Goal: Check status: Check status

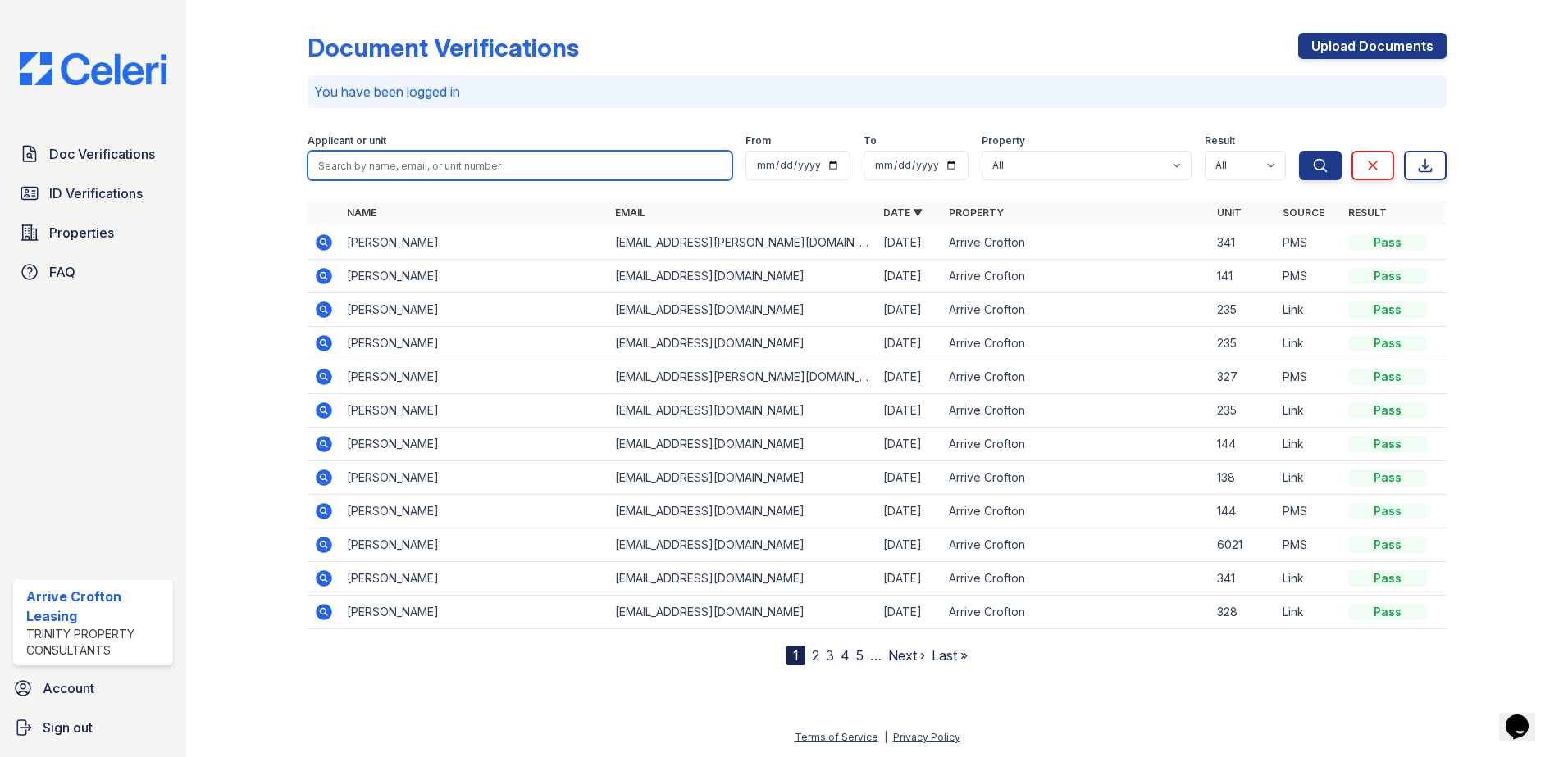
click at [364, 158] on input "search" at bounding box center [520, 166] width 425 height 30
type input "smothers"
click at [1299, 151] on button "Search" at bounding box center [1320, 166] width 42 height 30
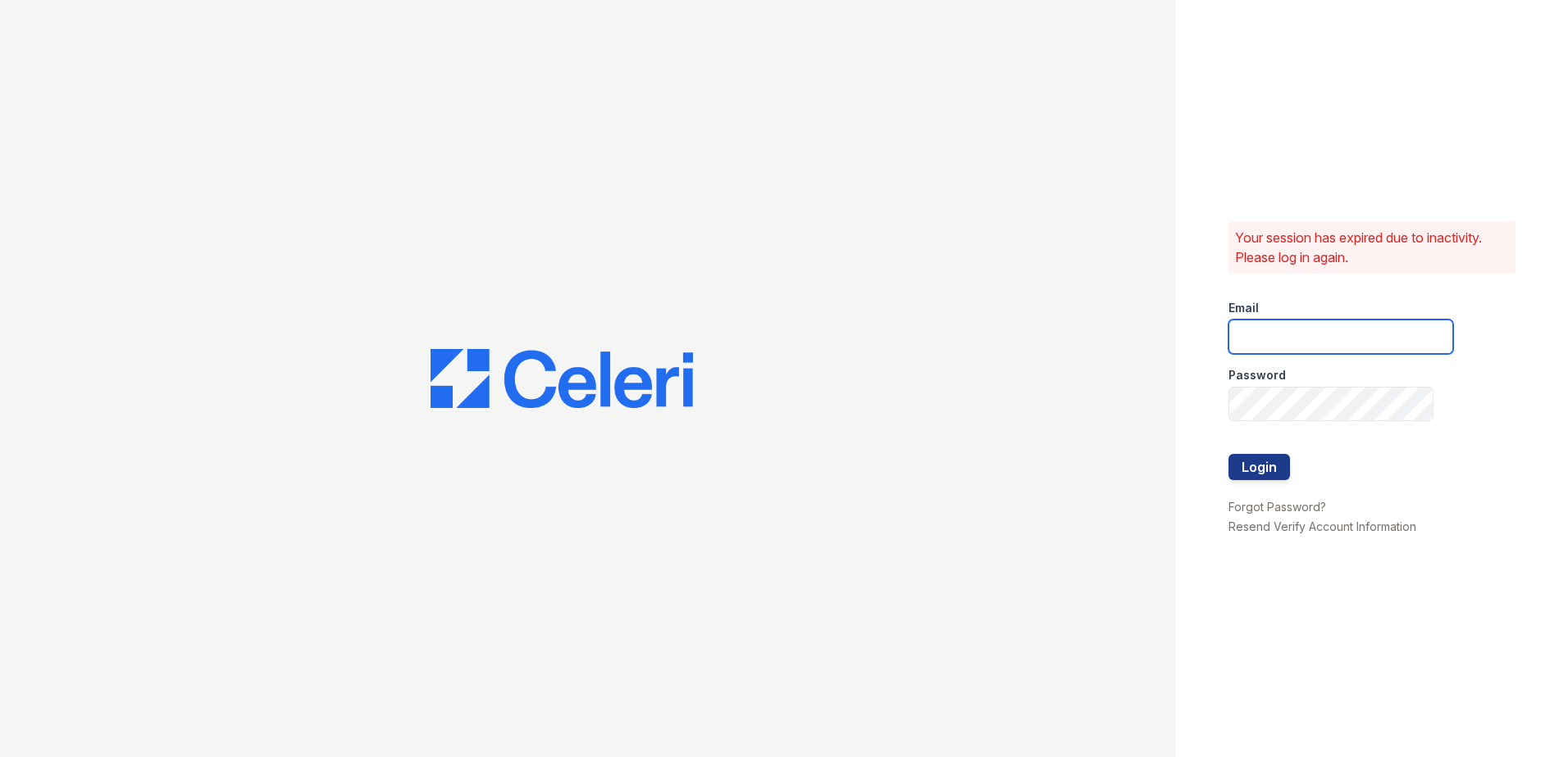
click at [1307, 342] on input "email" at bounding box center [1341, 337] width 225 height 35
type input "arrivecrofton@trinity-pm.com"
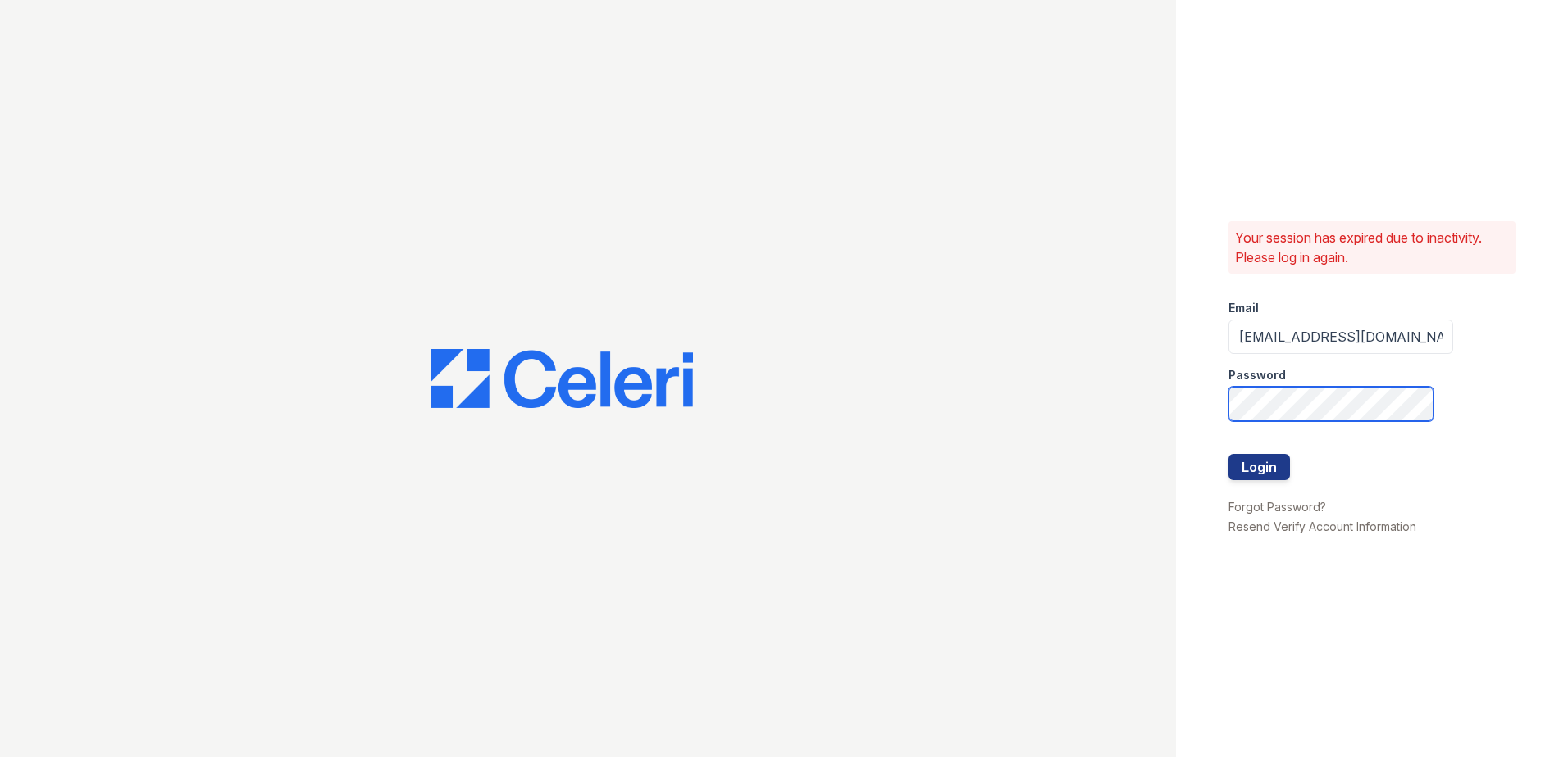
click at [1229, 454] on button "Login" at bounding box center [1259, 468] width 61 height 27
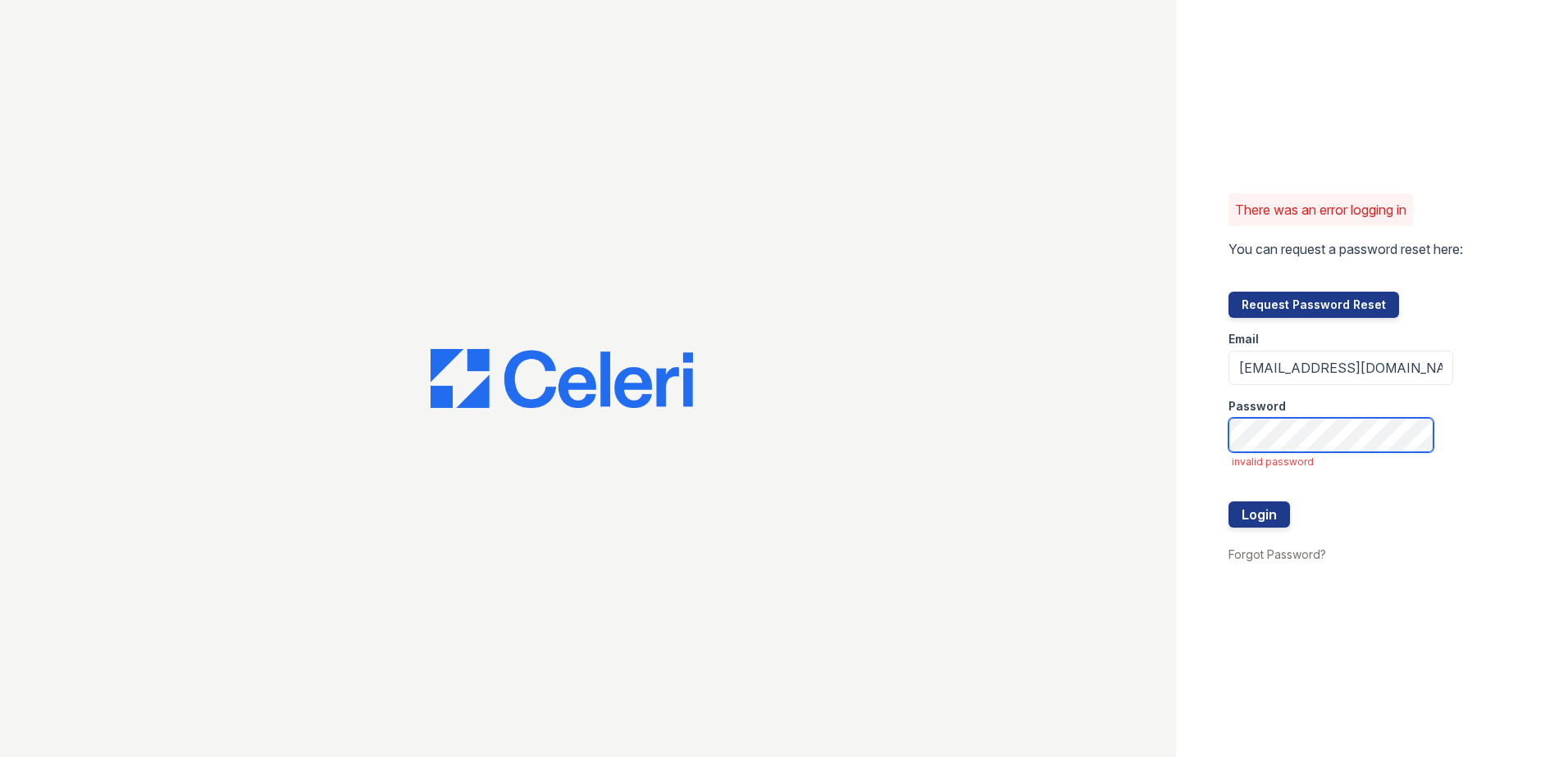
click at [1229, 502] on button "Login" at bounding box center [1259, 515] width 61 height 27
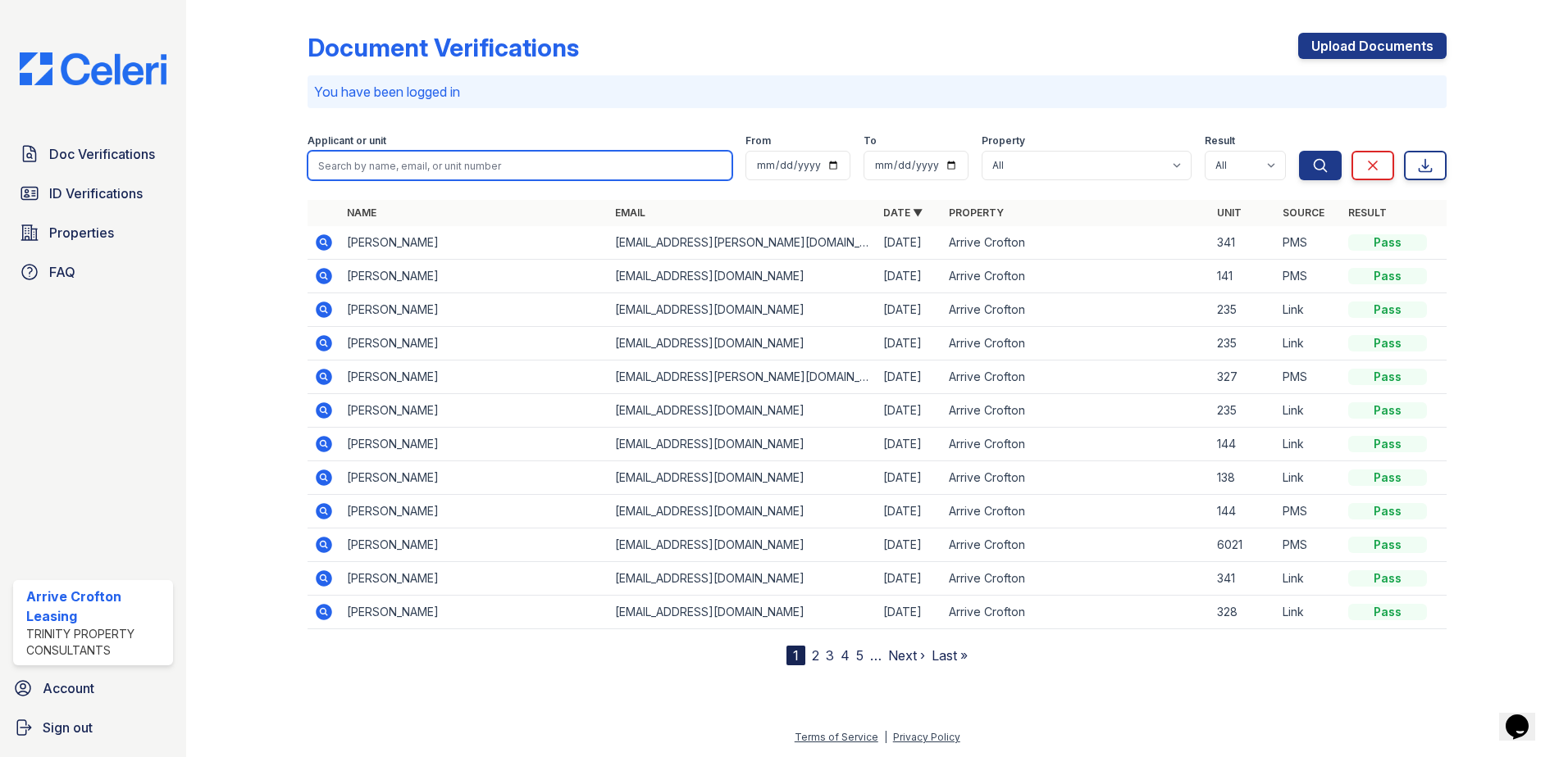
click at [382, 163] on input "search" at bounding box center [520, 166] width 425 height 30
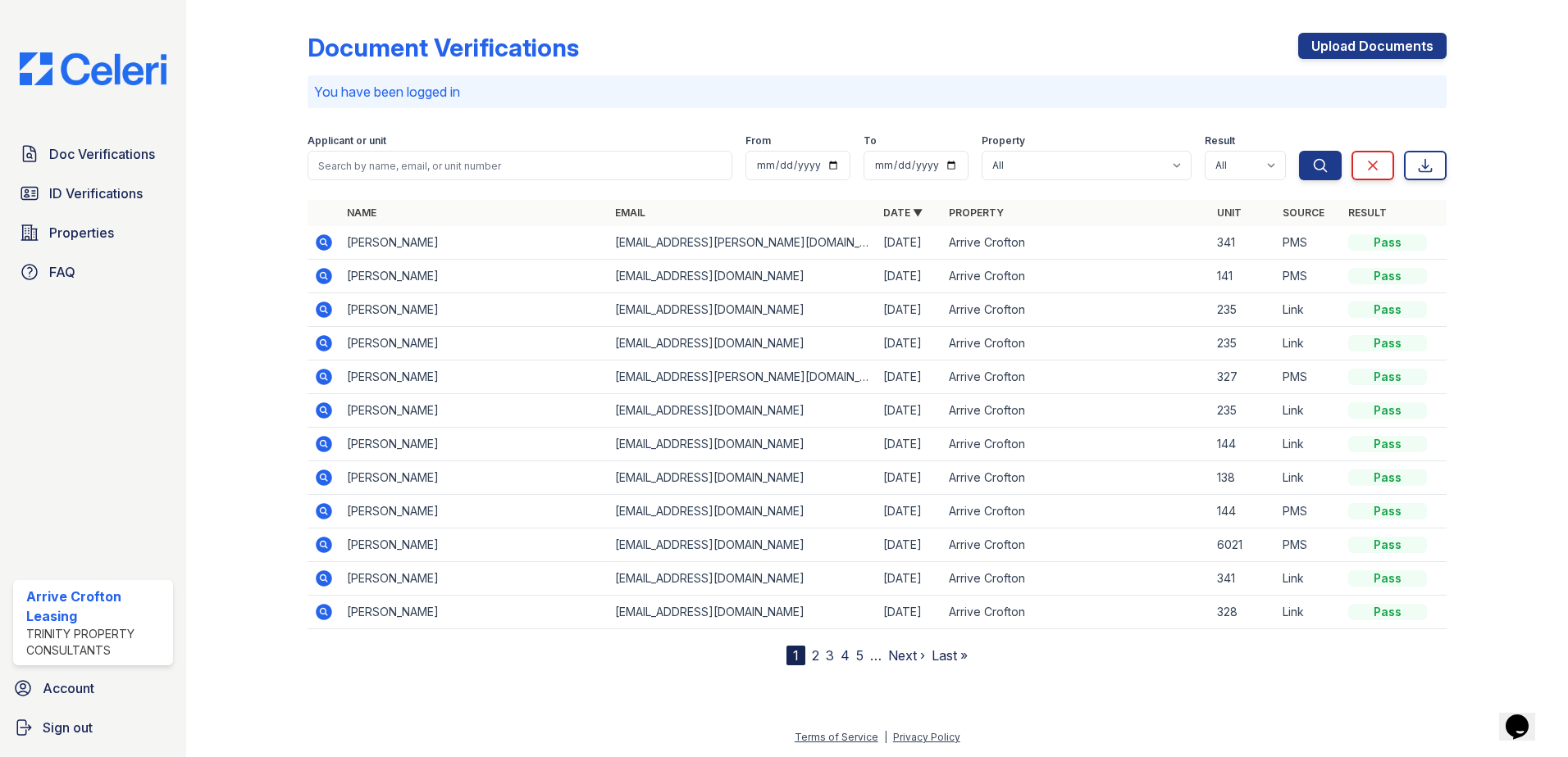
click at [329, 410] on icon at bounding box center [324, 410] width 17 height 17
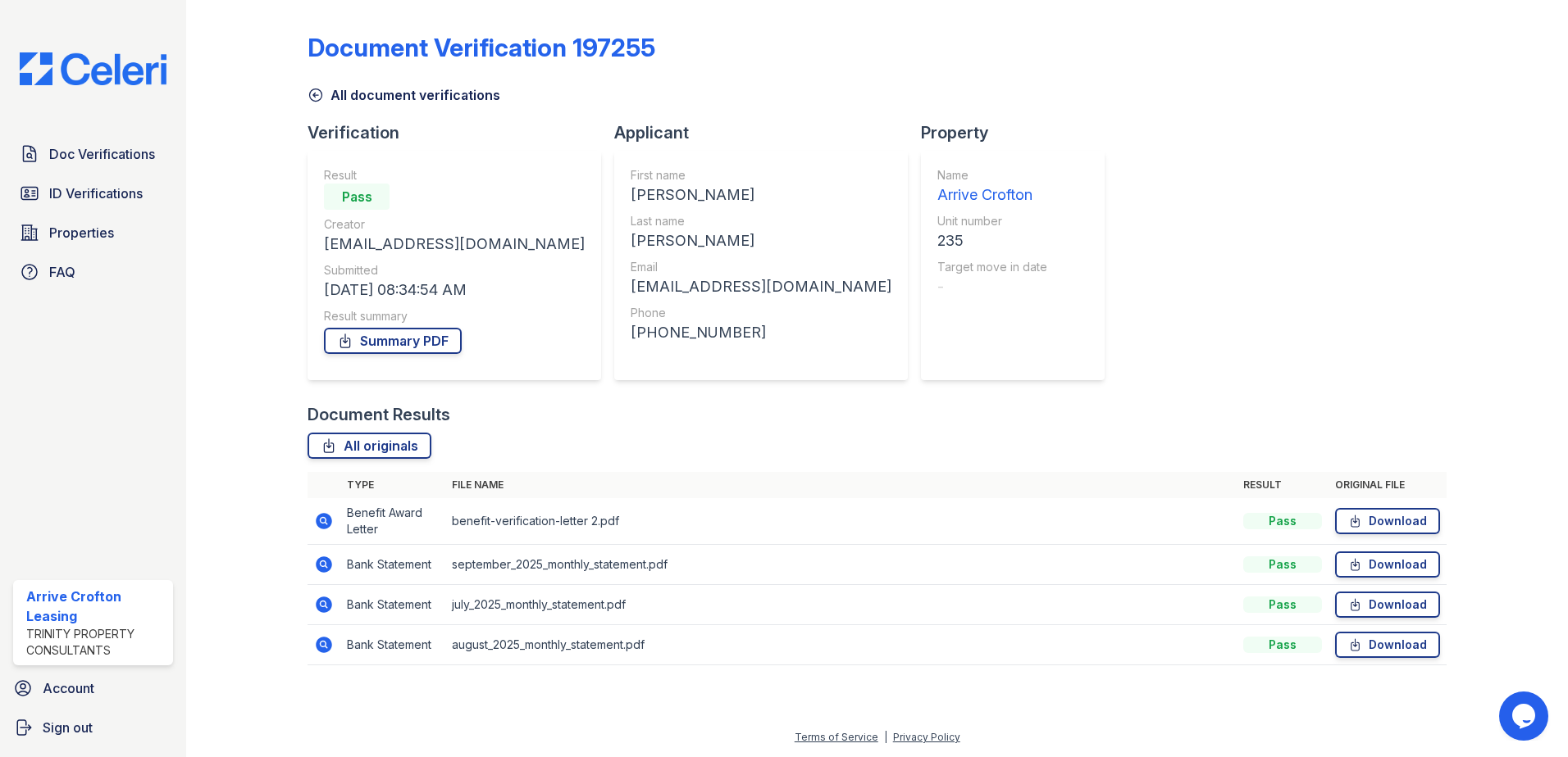
click at [324, 522] on icon at bounding box center [323, 520] width 4 height 4
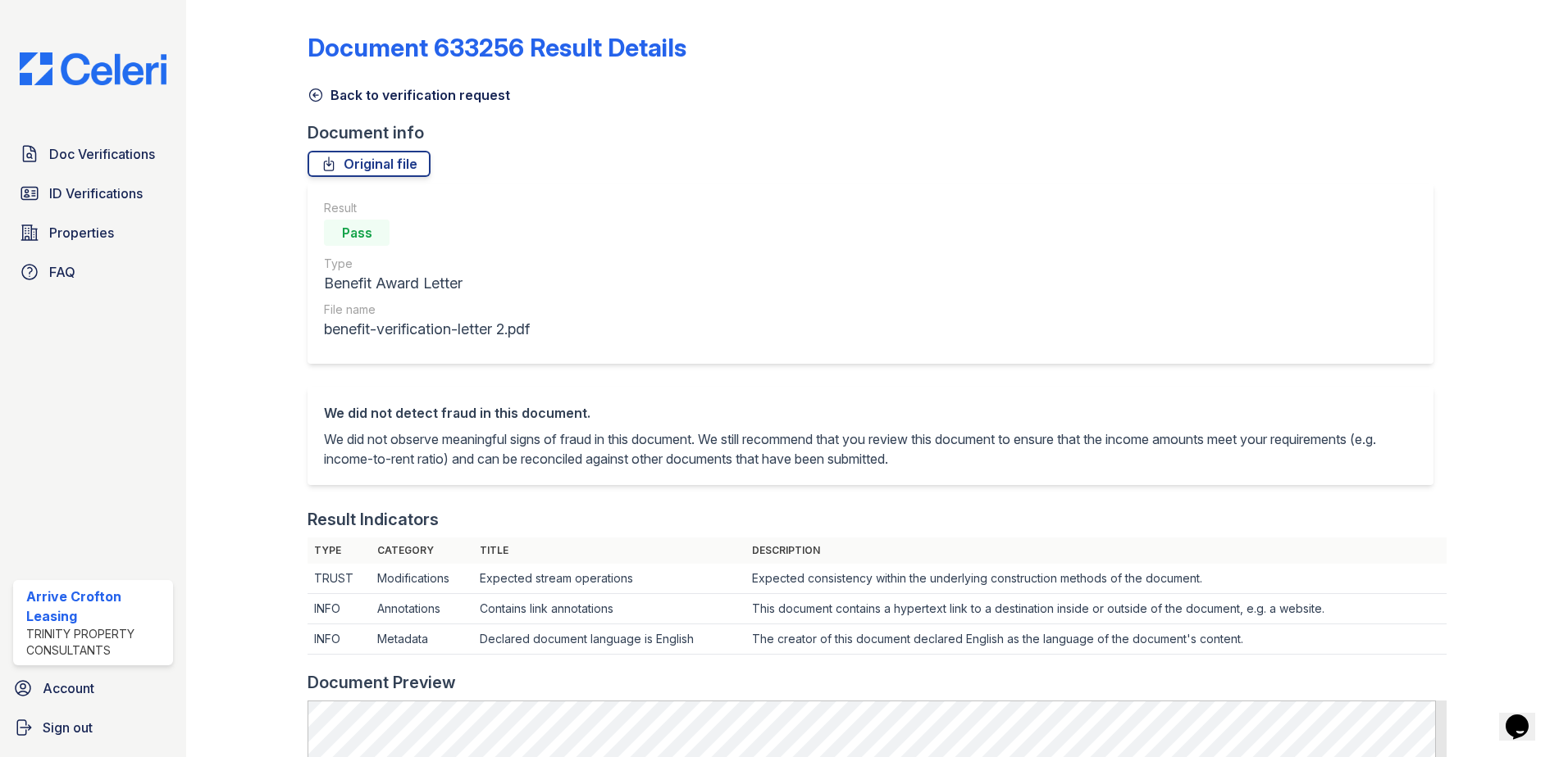
click at [314, 95] on icon at bounding box center [316, 95] width 12 height 12
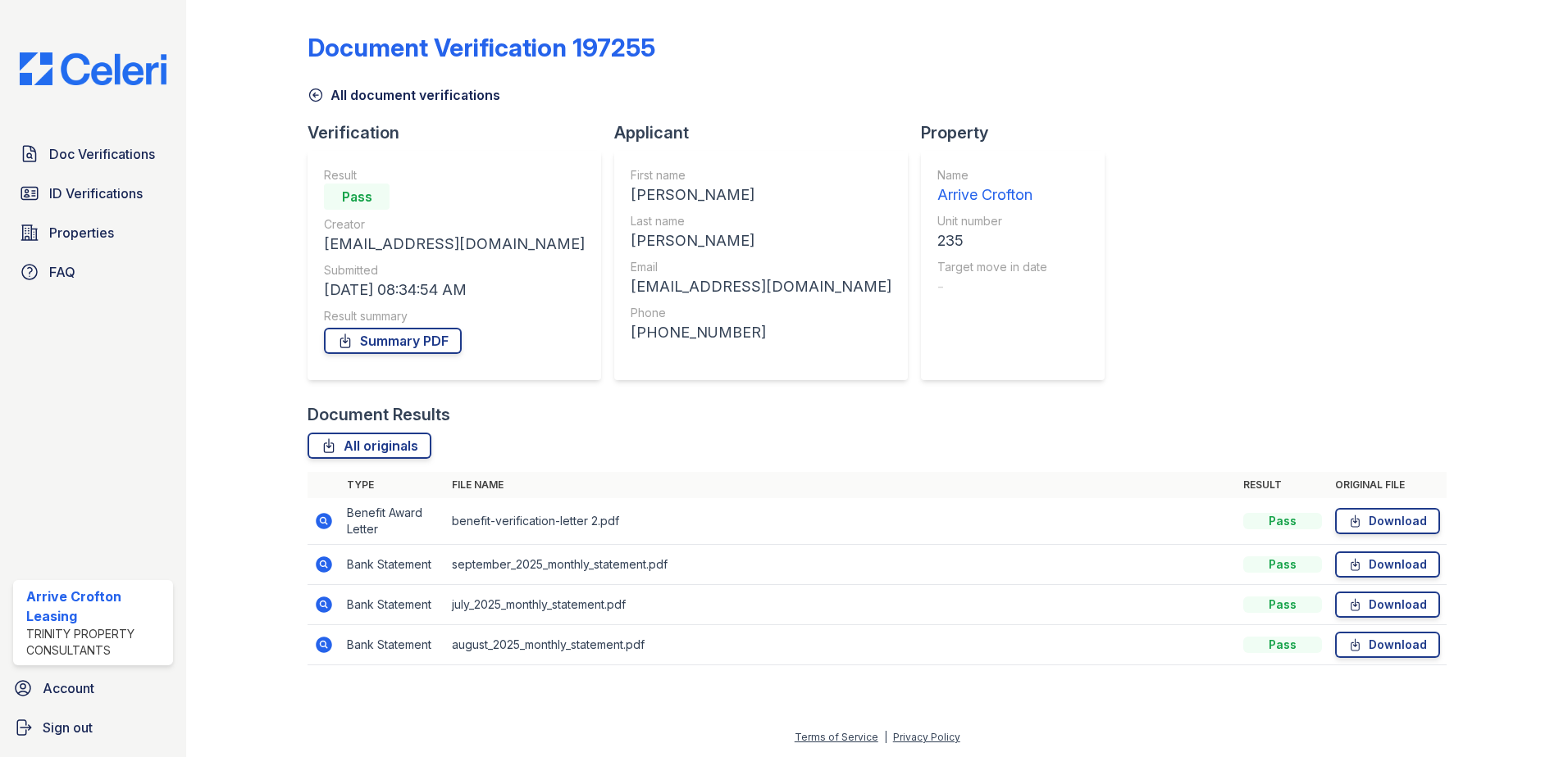
click at [313, 99] on icon at bounding box center [316, 95] width 17 height 17
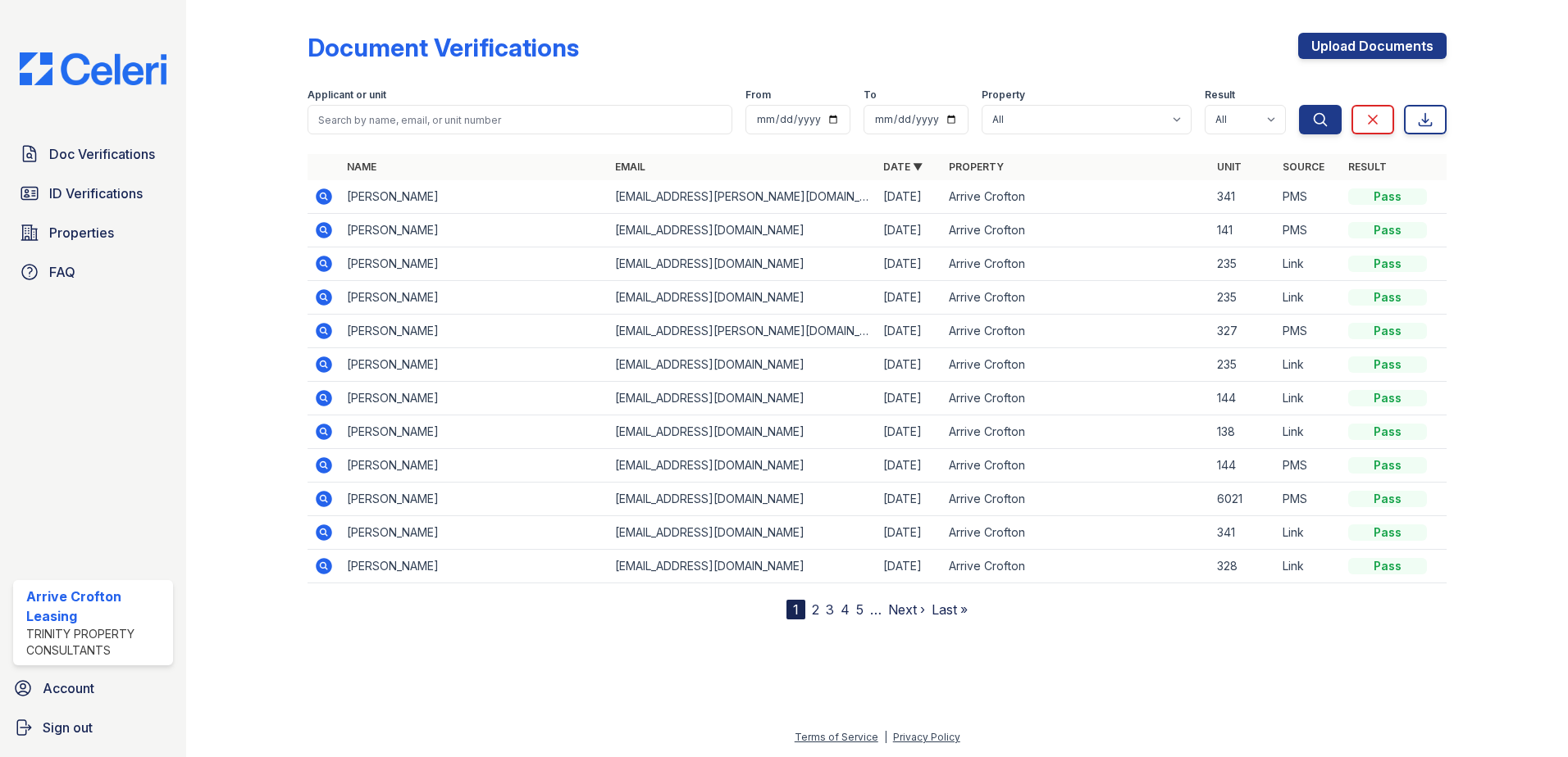
click at [325, 294] on icon at bounding box center [324, 298] width 20 height 20
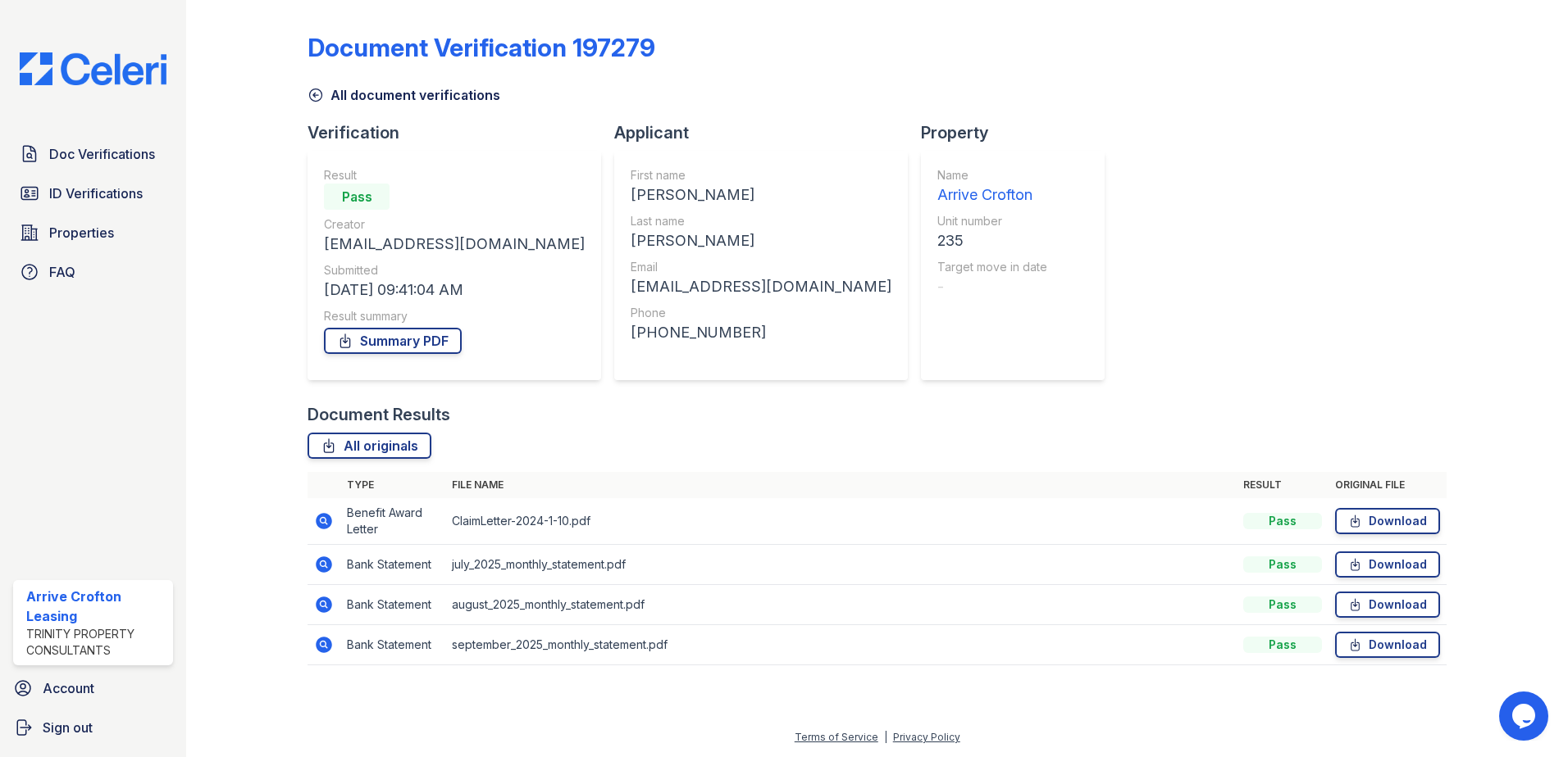
click at [324, 519] on icon at bounding box center [324, 522] width 20 height 20
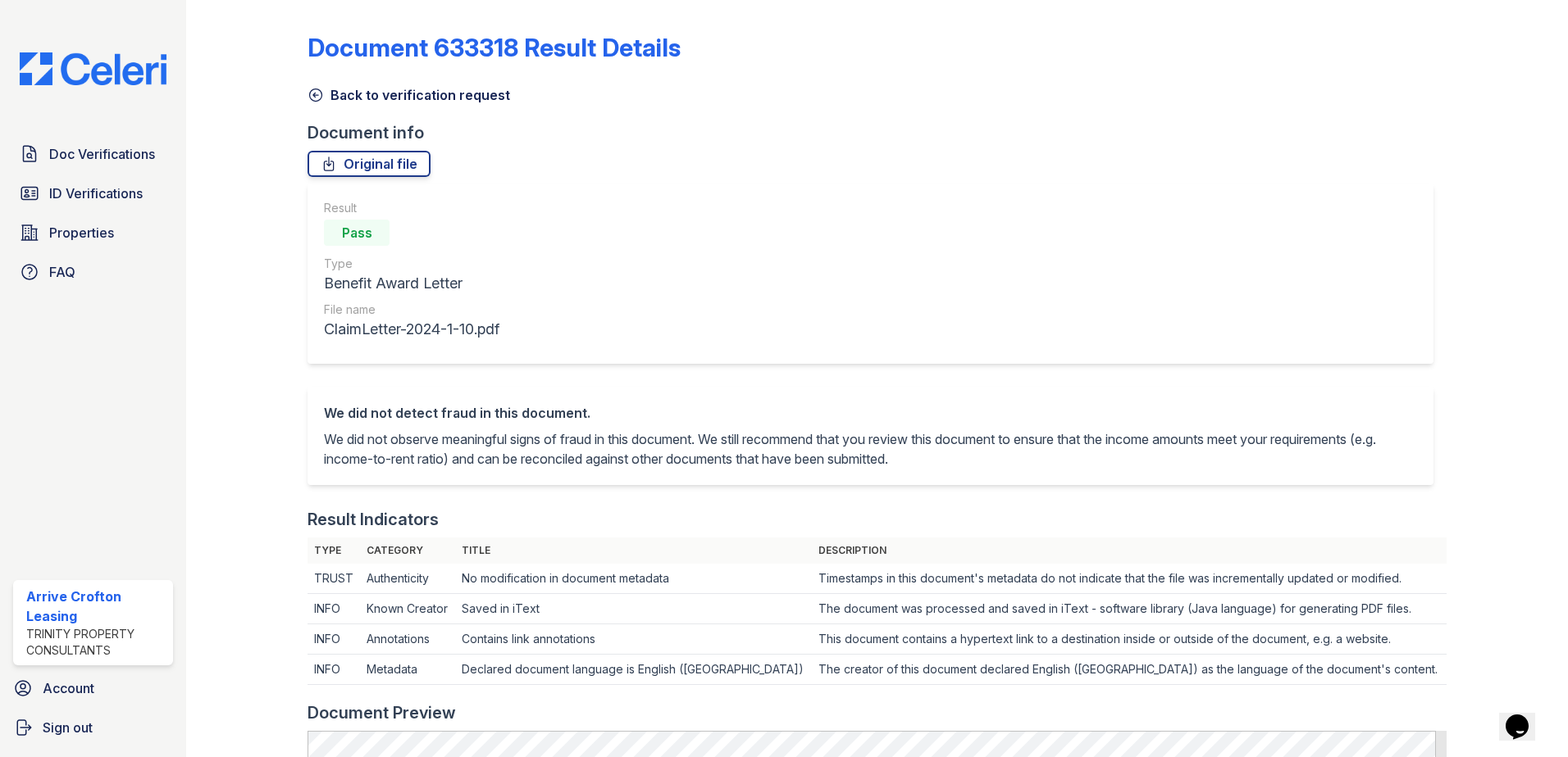
click at [315, 93] on icon at bounding box center [316, 95] width 17 height 17
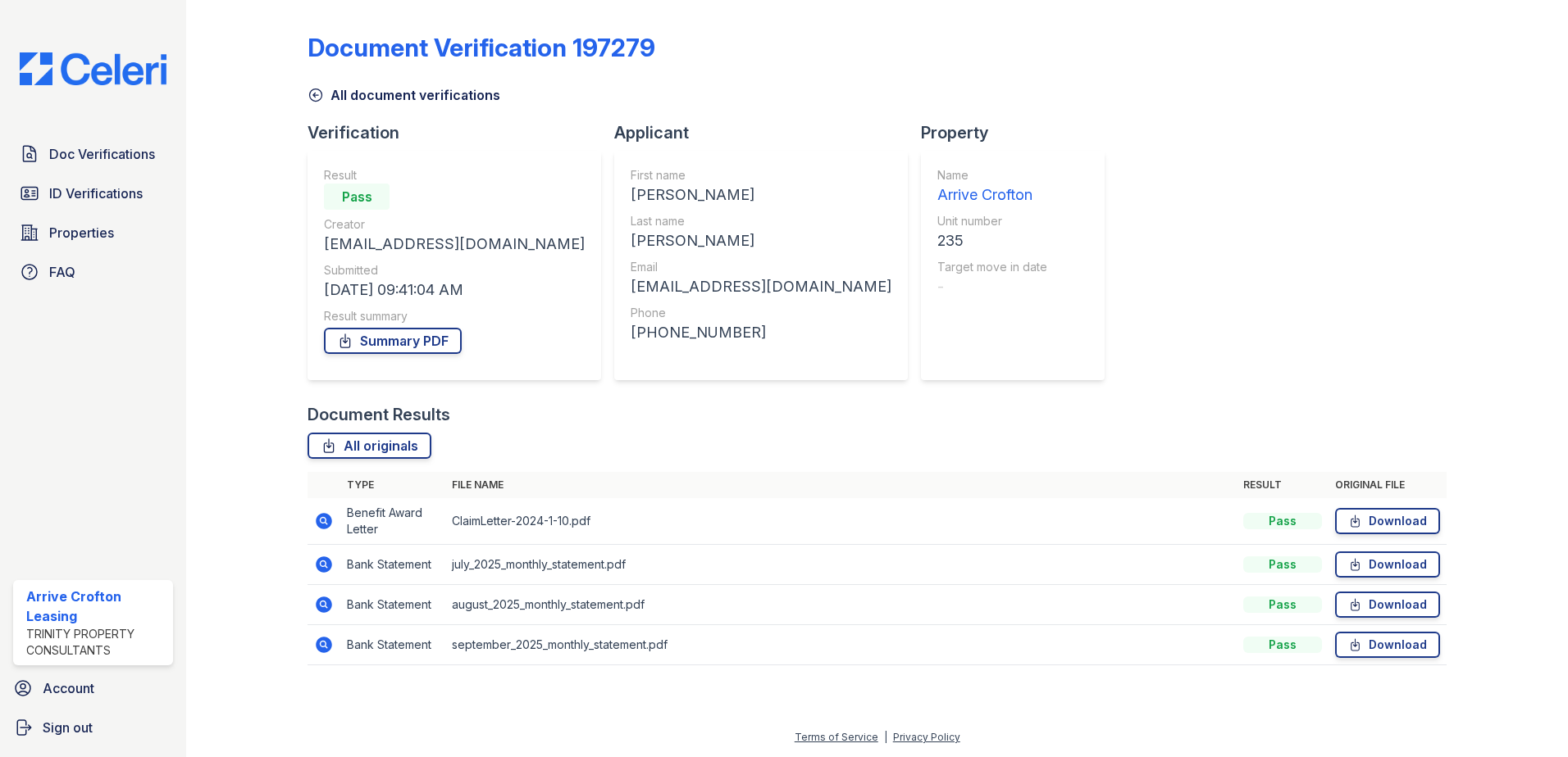
click at [309, 95] on icon at bounding box center [316, 95] width 17 height 17
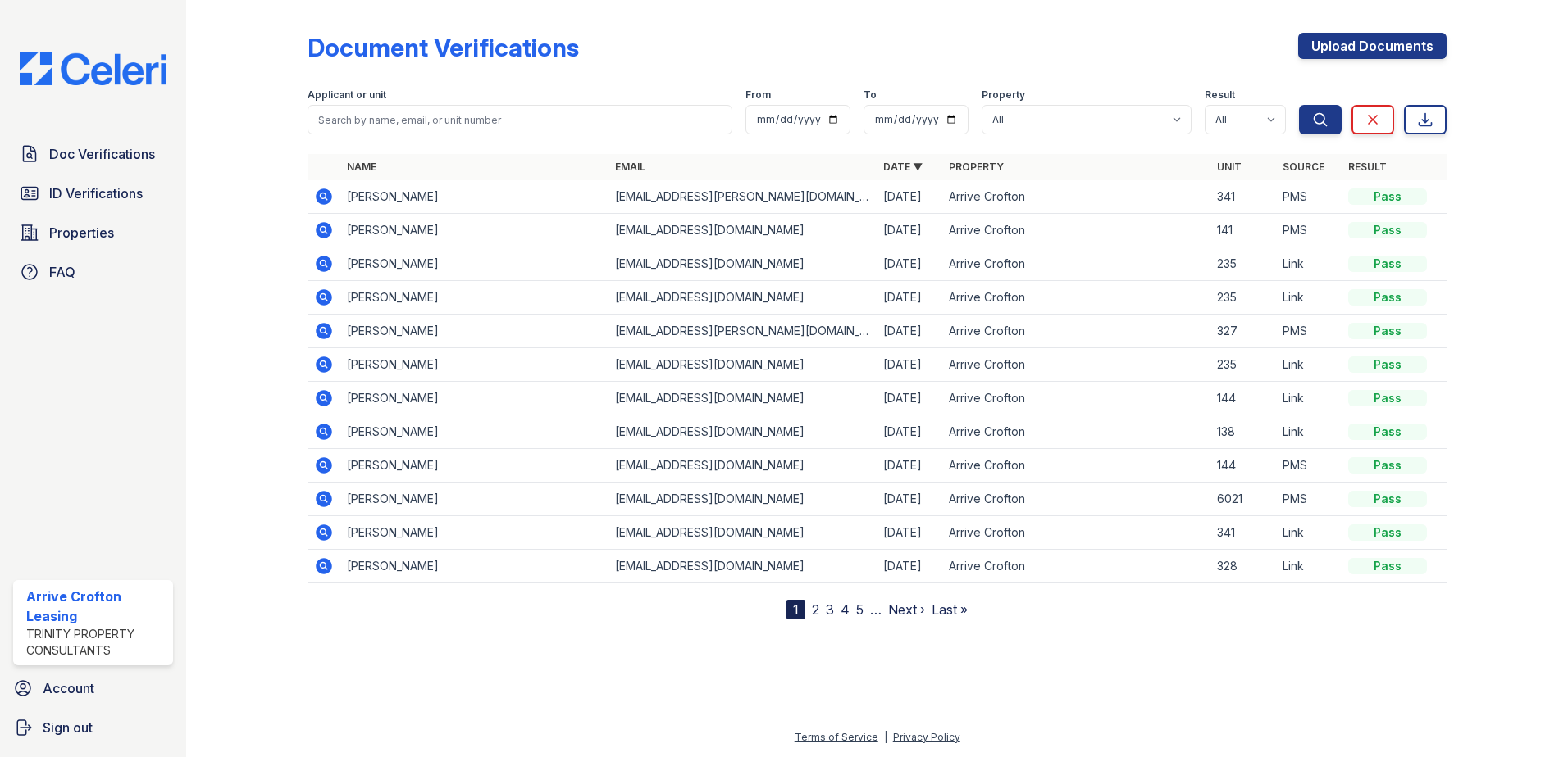
click at [327, 263] on icon at bounding box center [324, 264] width 17 height 17
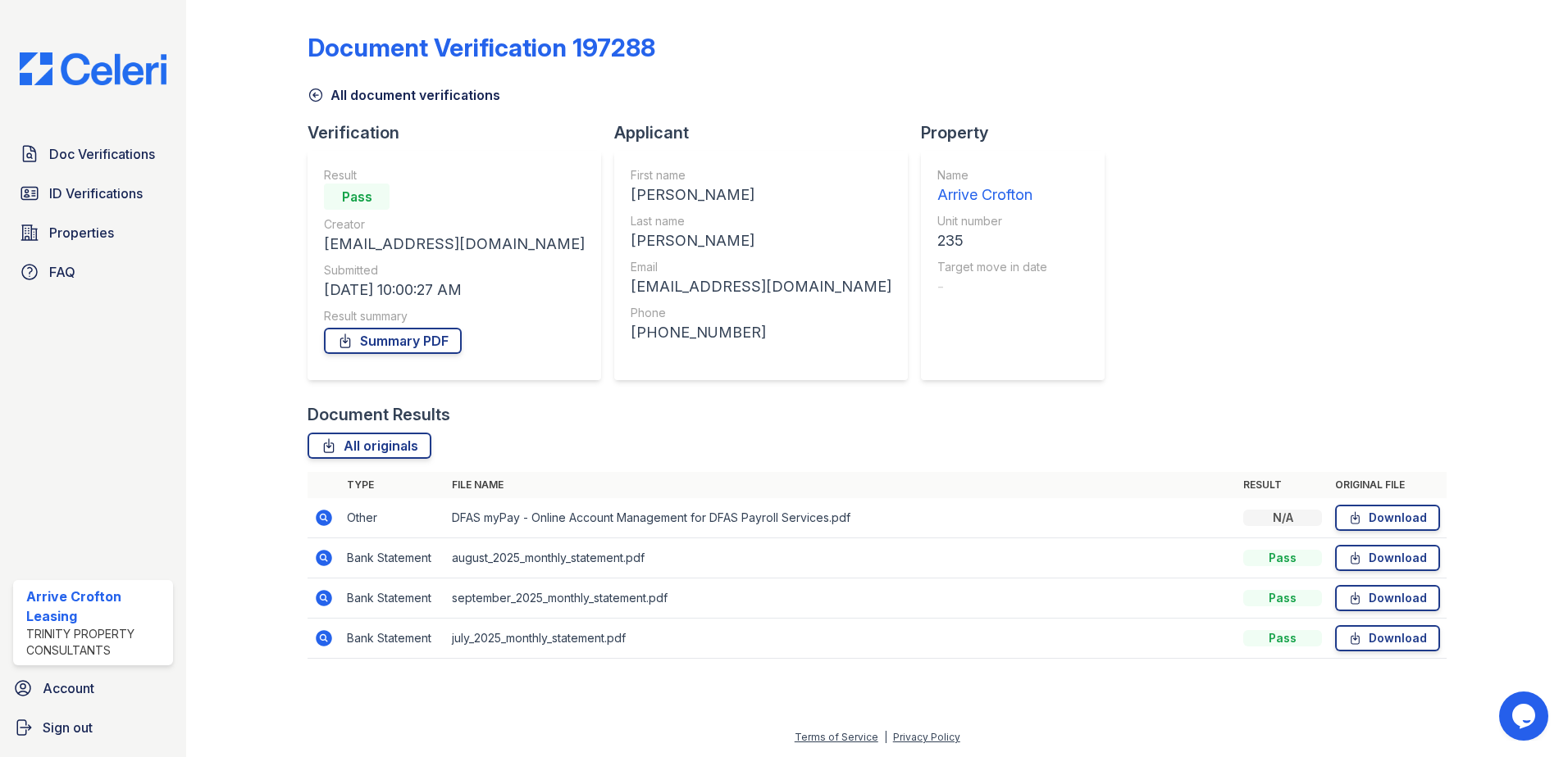
click at [324, 522] on icon at bounding box center [324, 518] width 17 height 17
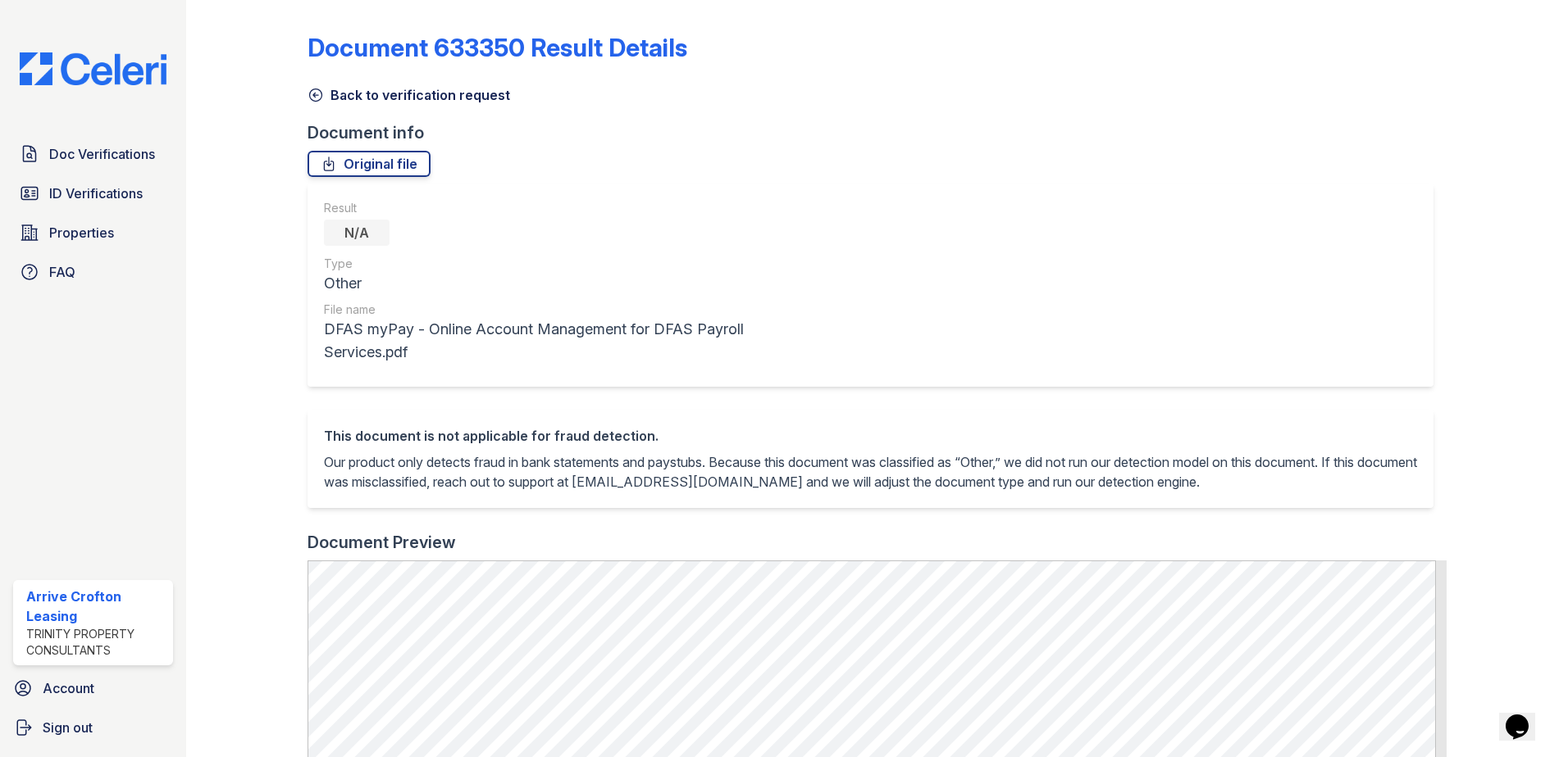
drag, startPoint x: 311, startPoint y: 95, endPoint x: 324, endPoint y: 99, distance: 13.6
click at [311, 95] on icon at bounding box center [316, 95] width 17 height 17
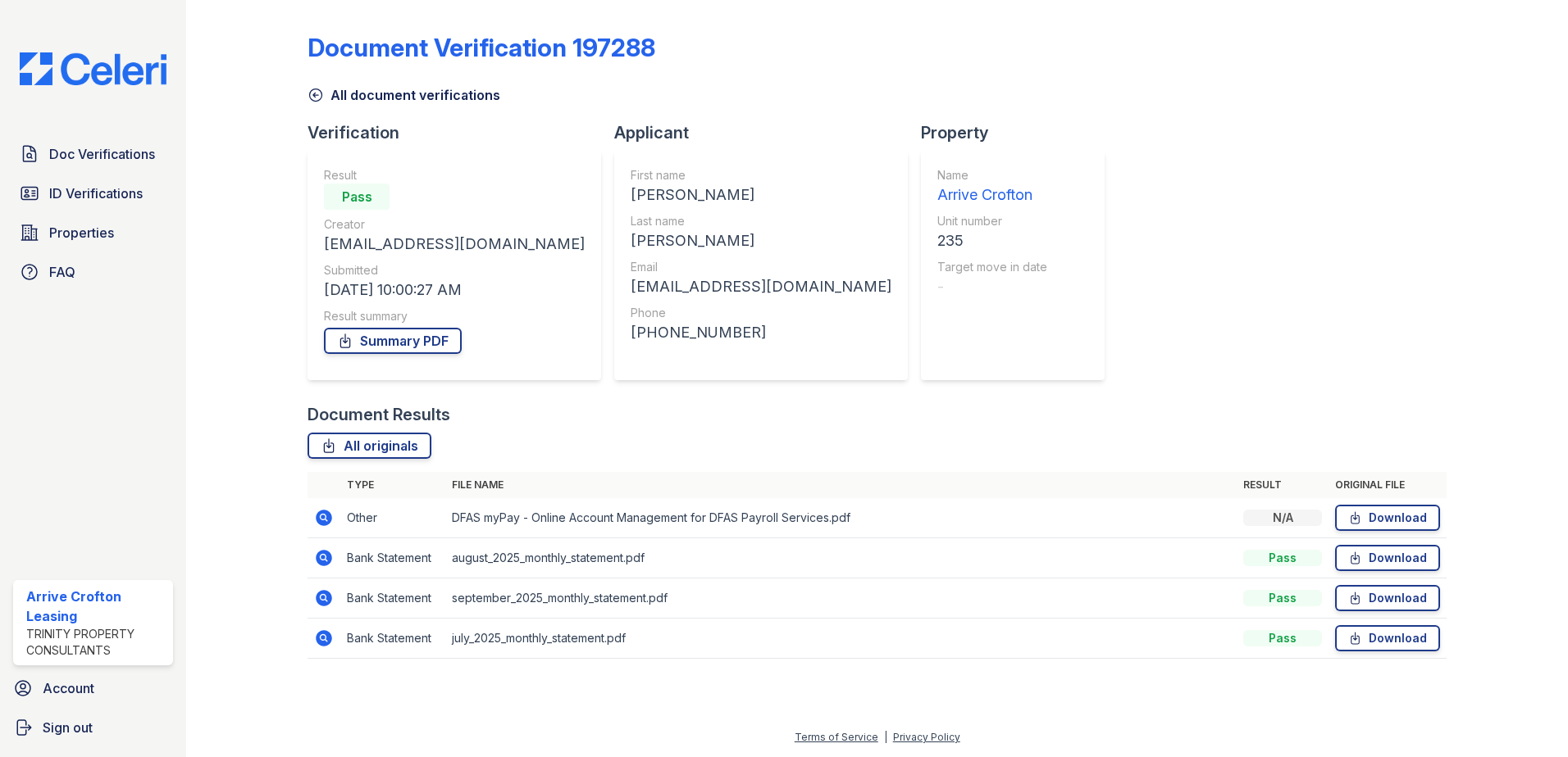
click at [488, 600] on td "september_2025_monthly_statement.pdf" at bounding box center [841, 599] width 791 height 40
click at [326, 599] on icon at bounding box center [324, 599] width 20 height 20
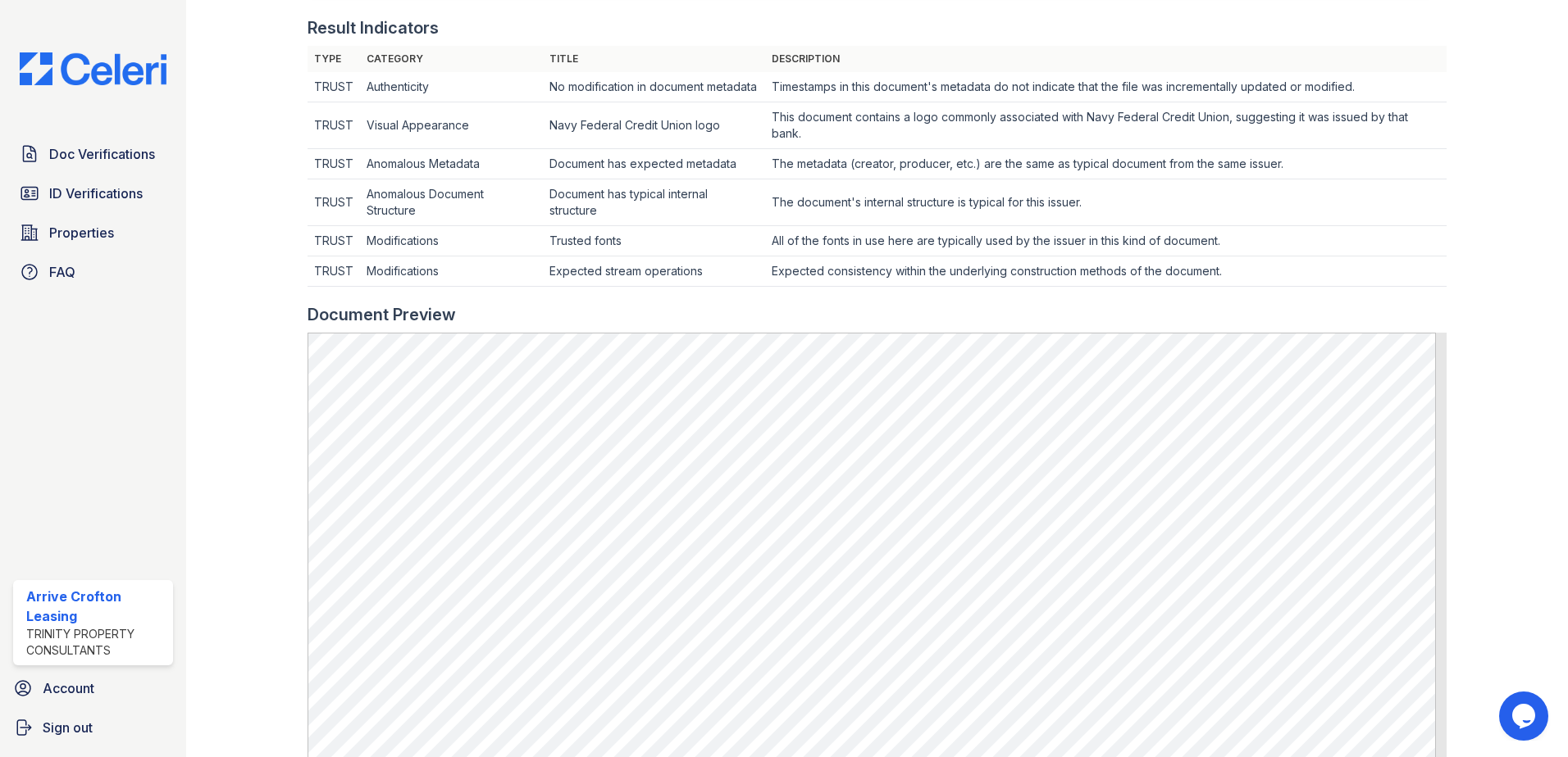
scroll to position [897, 0]
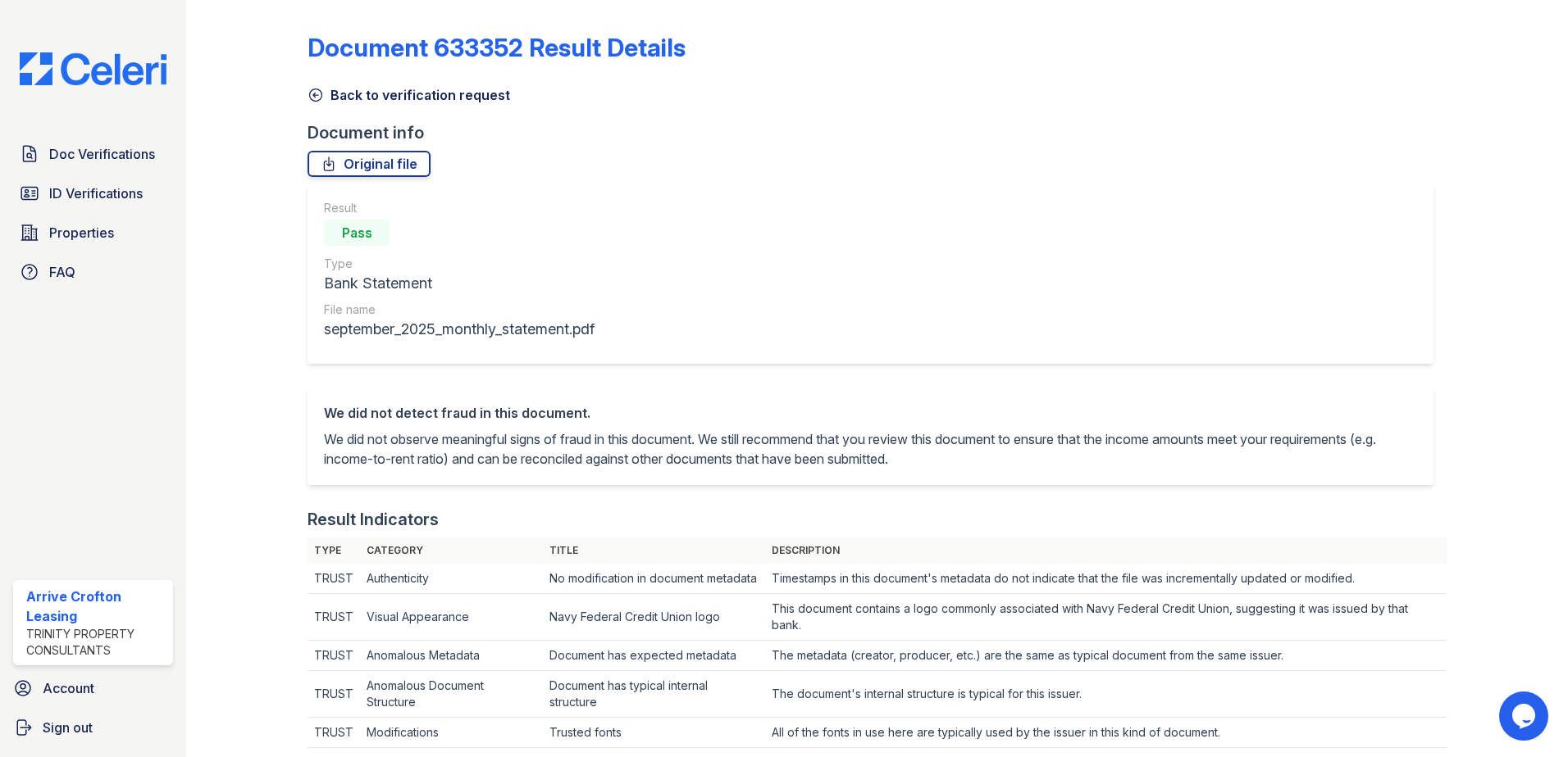
click at [313, 95] on icon at bounding box center [316, 95] width 17 height 17
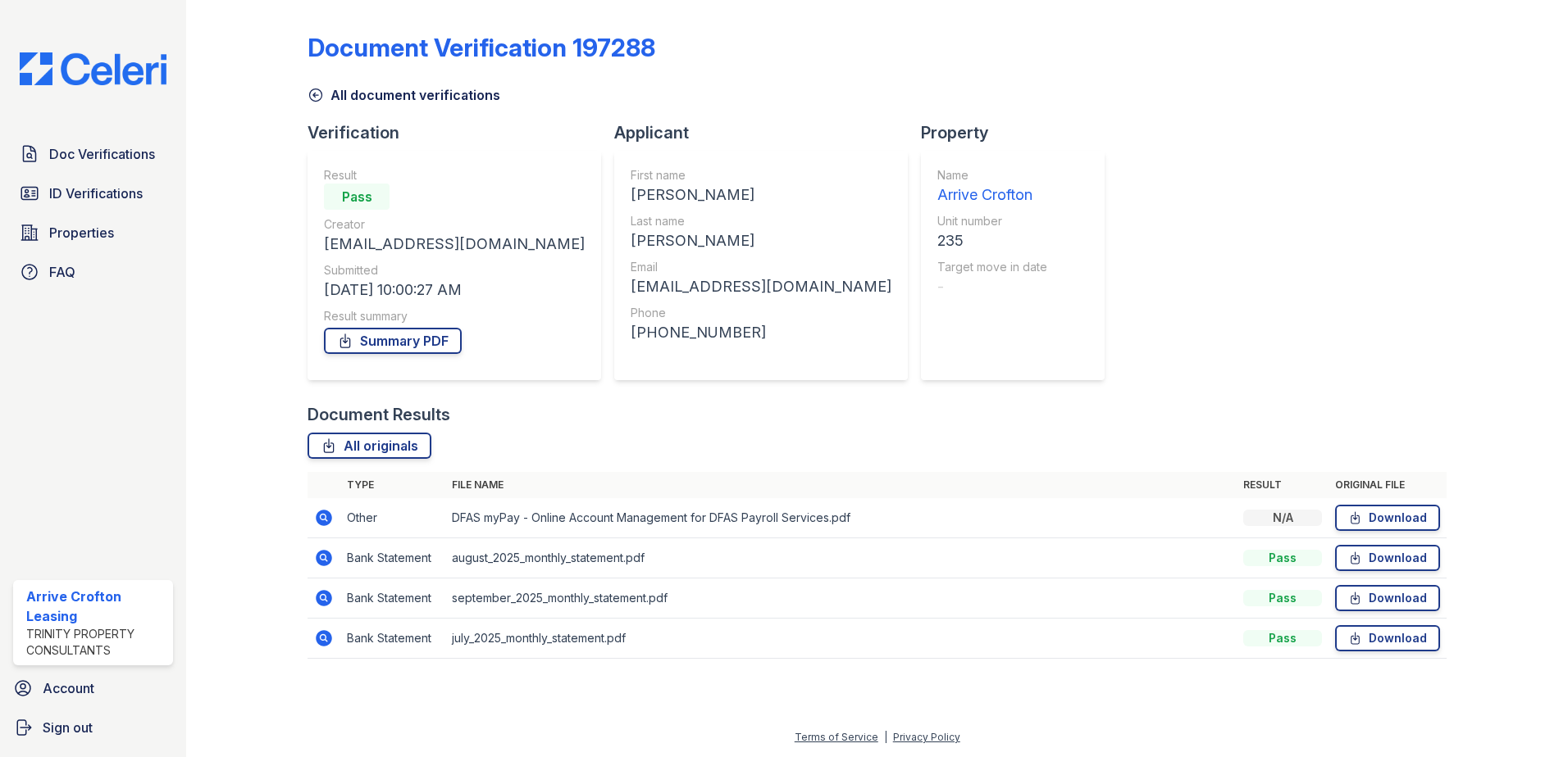
click at [313, 95] on icon at bounding box center [316, 95] width 17 height 17
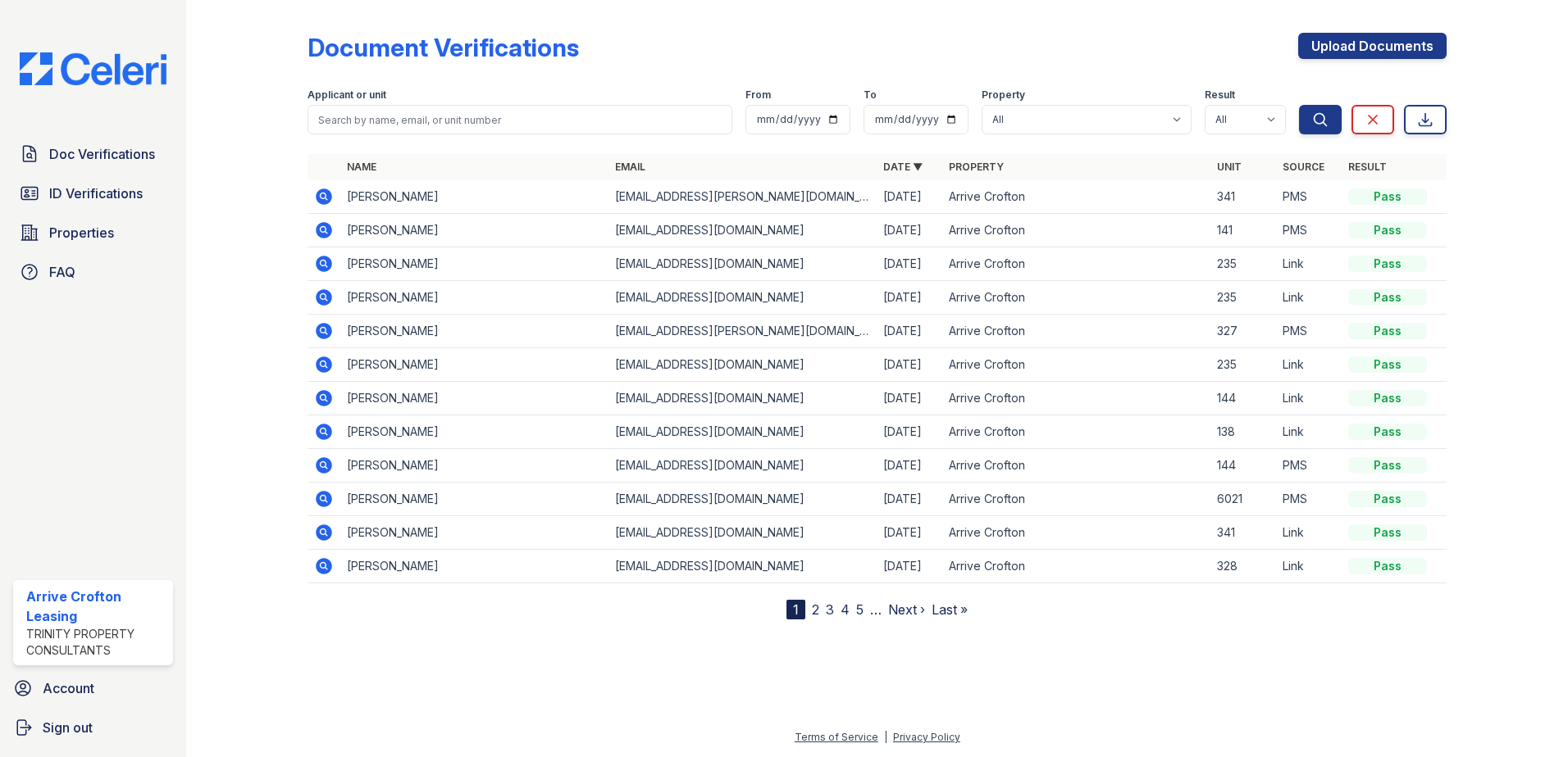
click at [325, 235] on icon at bounding box center [324, 230] width 17 height 17
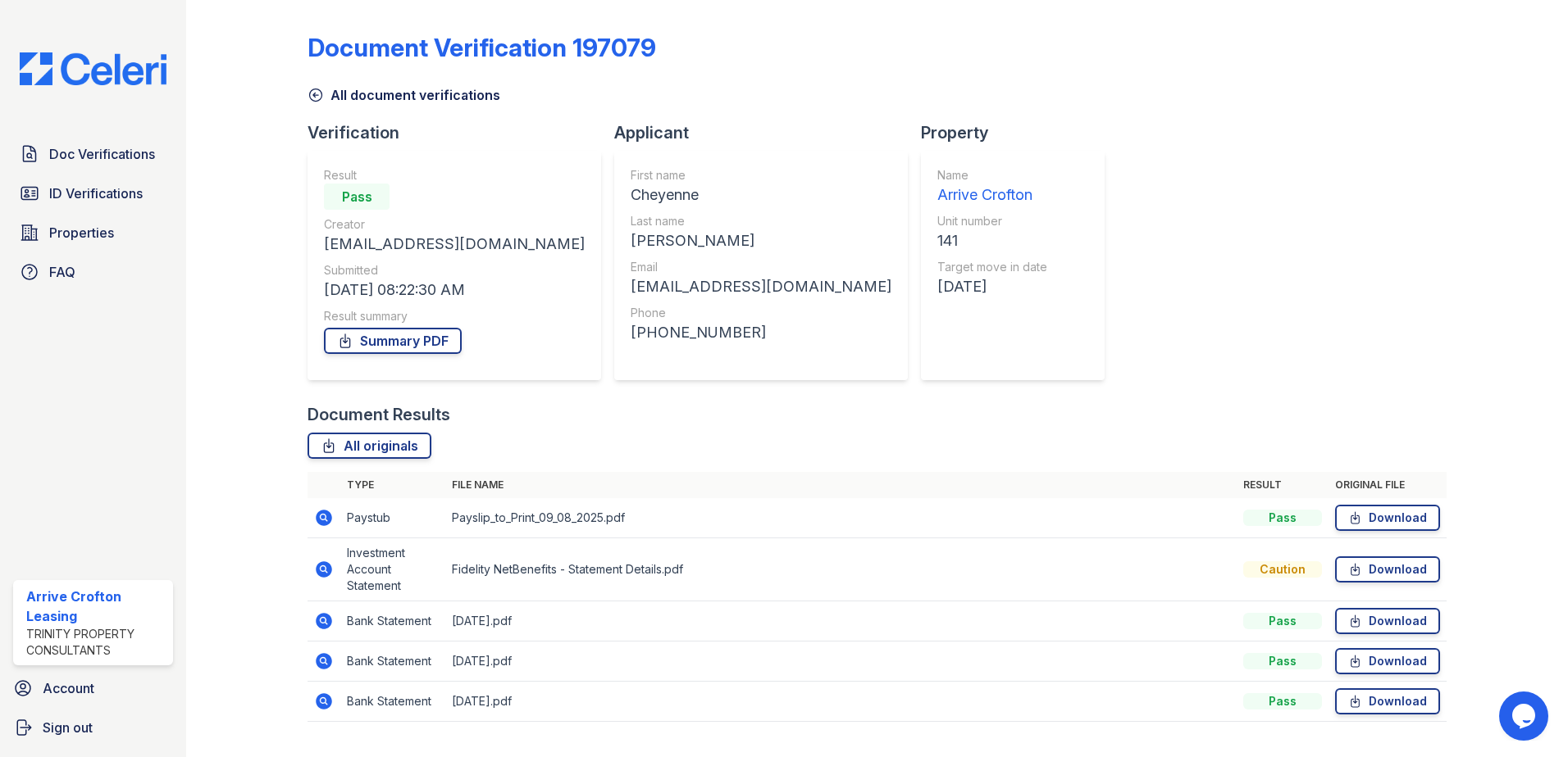
click at [317, 517] on icon at bounding box center [324, 518] width 17 height 17
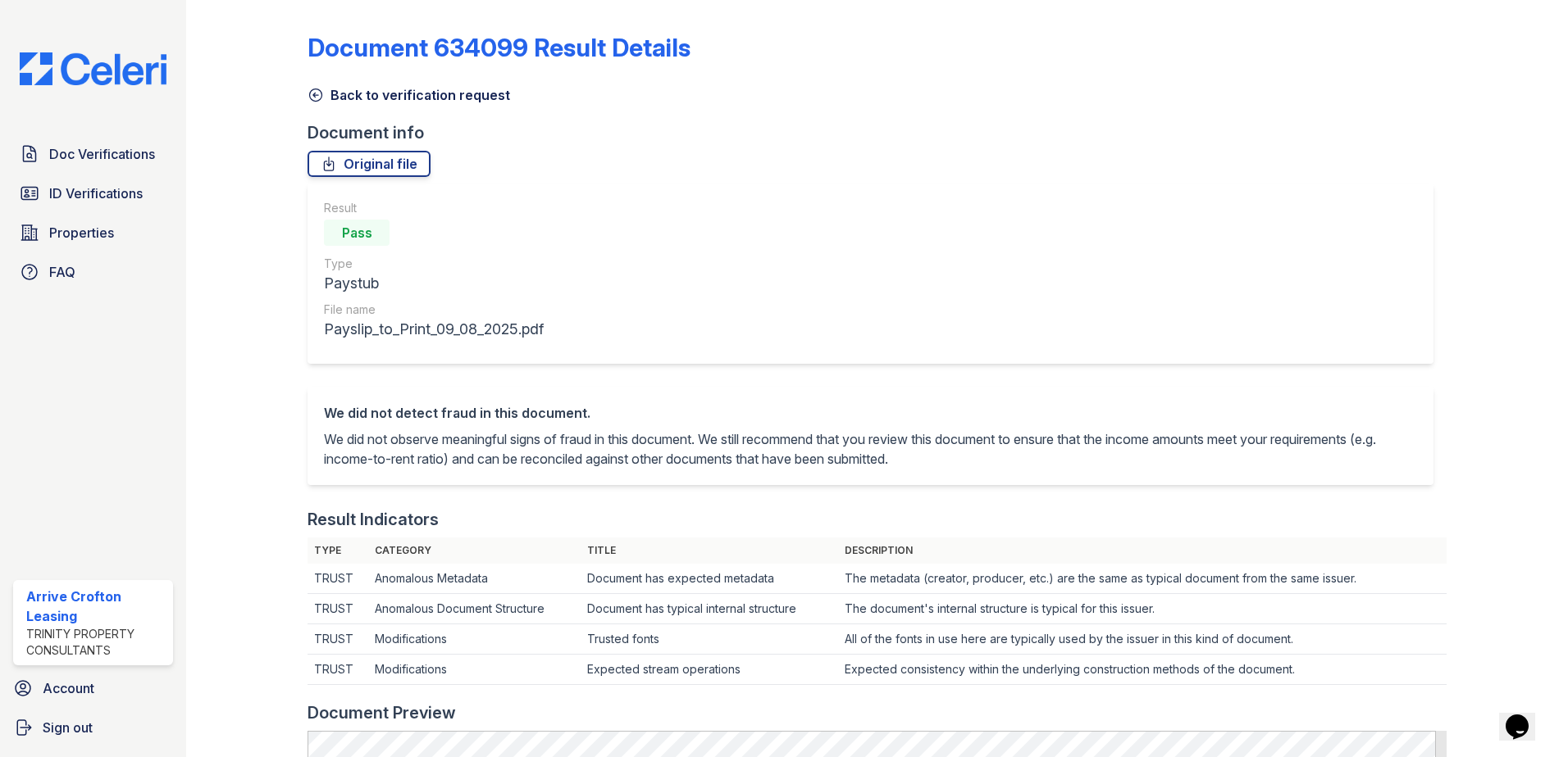
click at [315, 96] on icon at bounding box center [316, 95] width 17 height 17
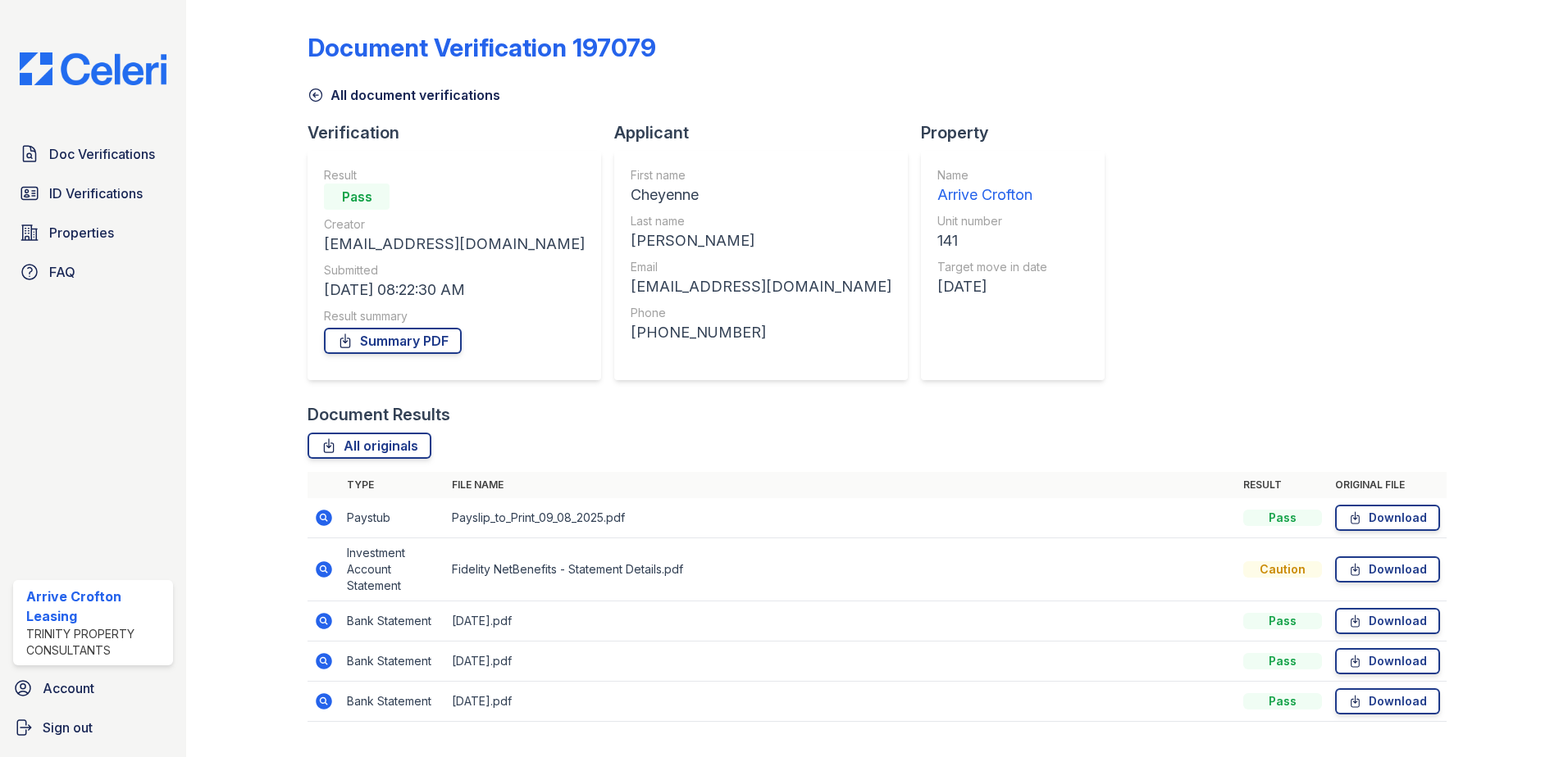
click at [326, 569] on icon at bounding box center [324, 570] width 17 height 17
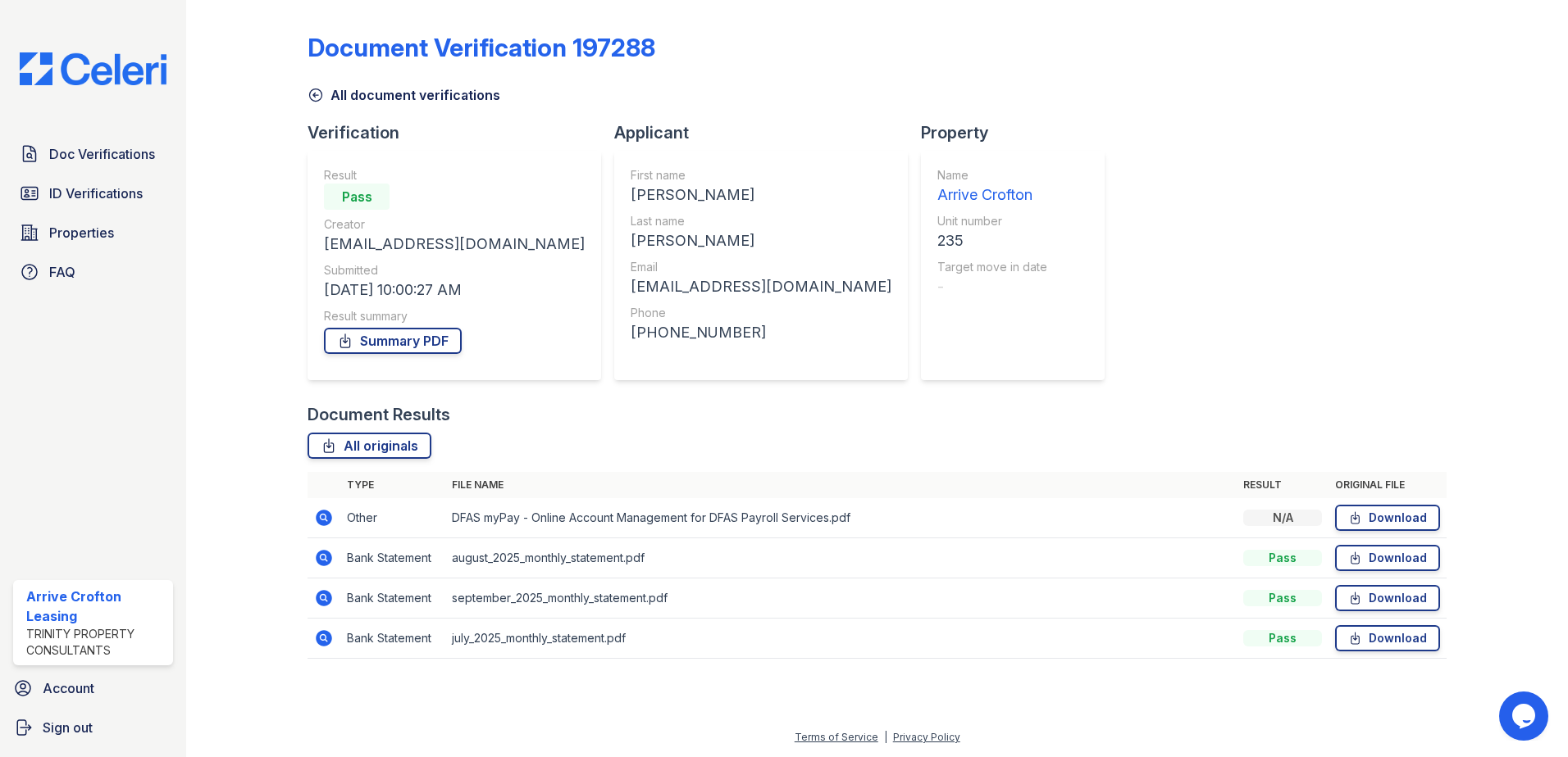
click at [316, 92] on icon at bounding box center [316, 95] width 17 height 17
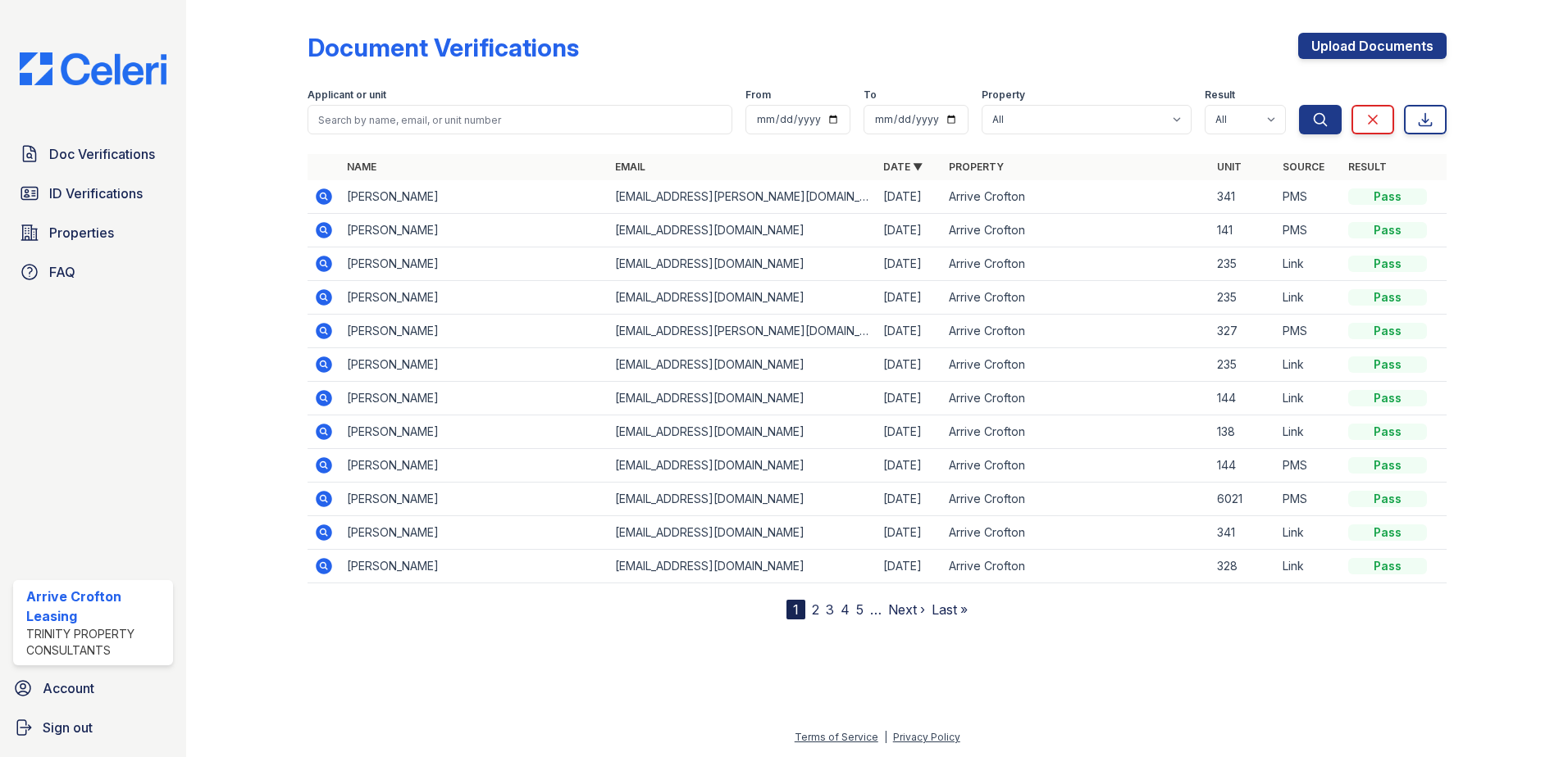
click at [321, 290] on icon at bounding box center [324, 298] width 20 height 20
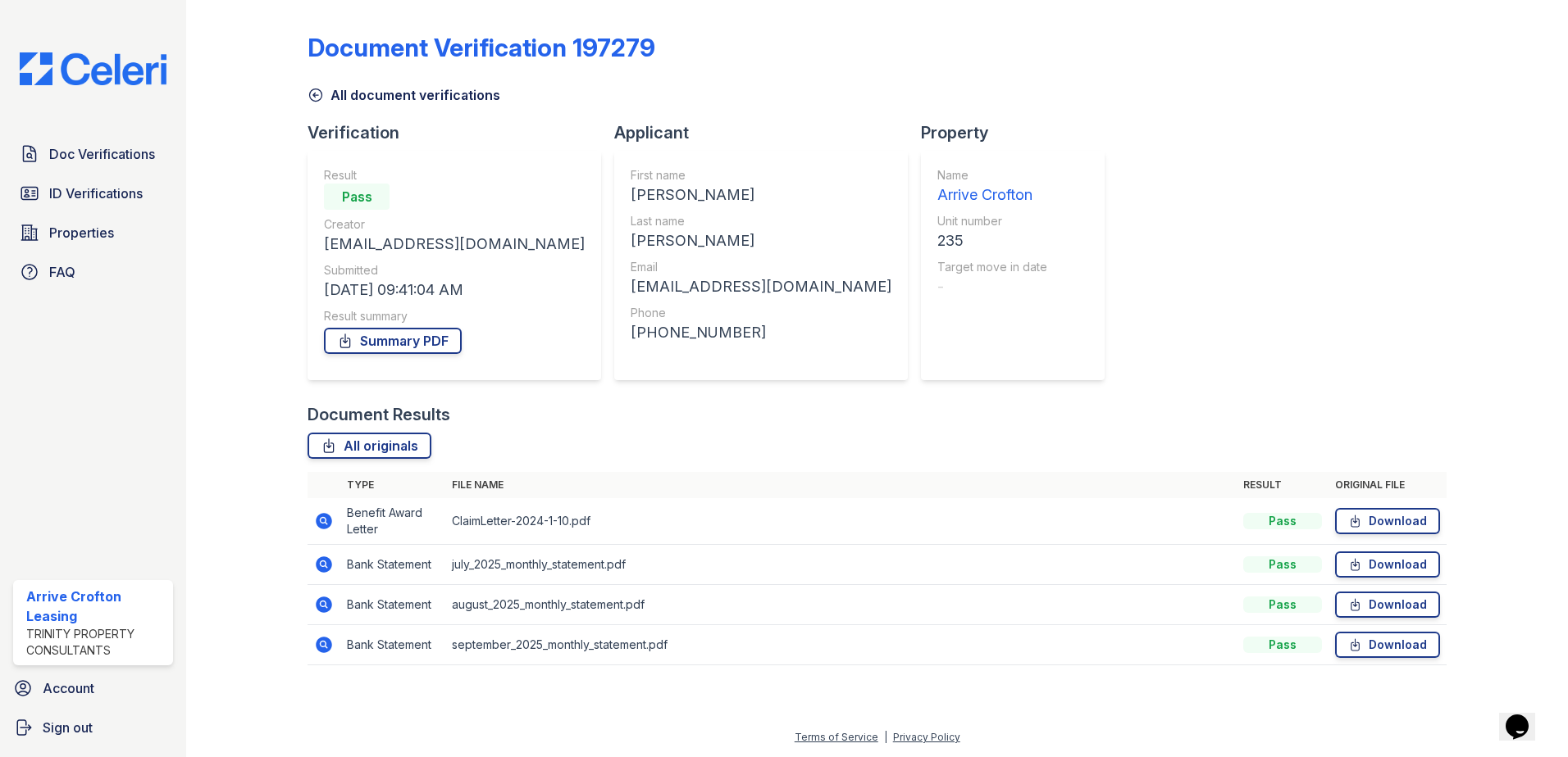
click at [330, 520] on icon at bounding box center [324, 522] width 17 height 17
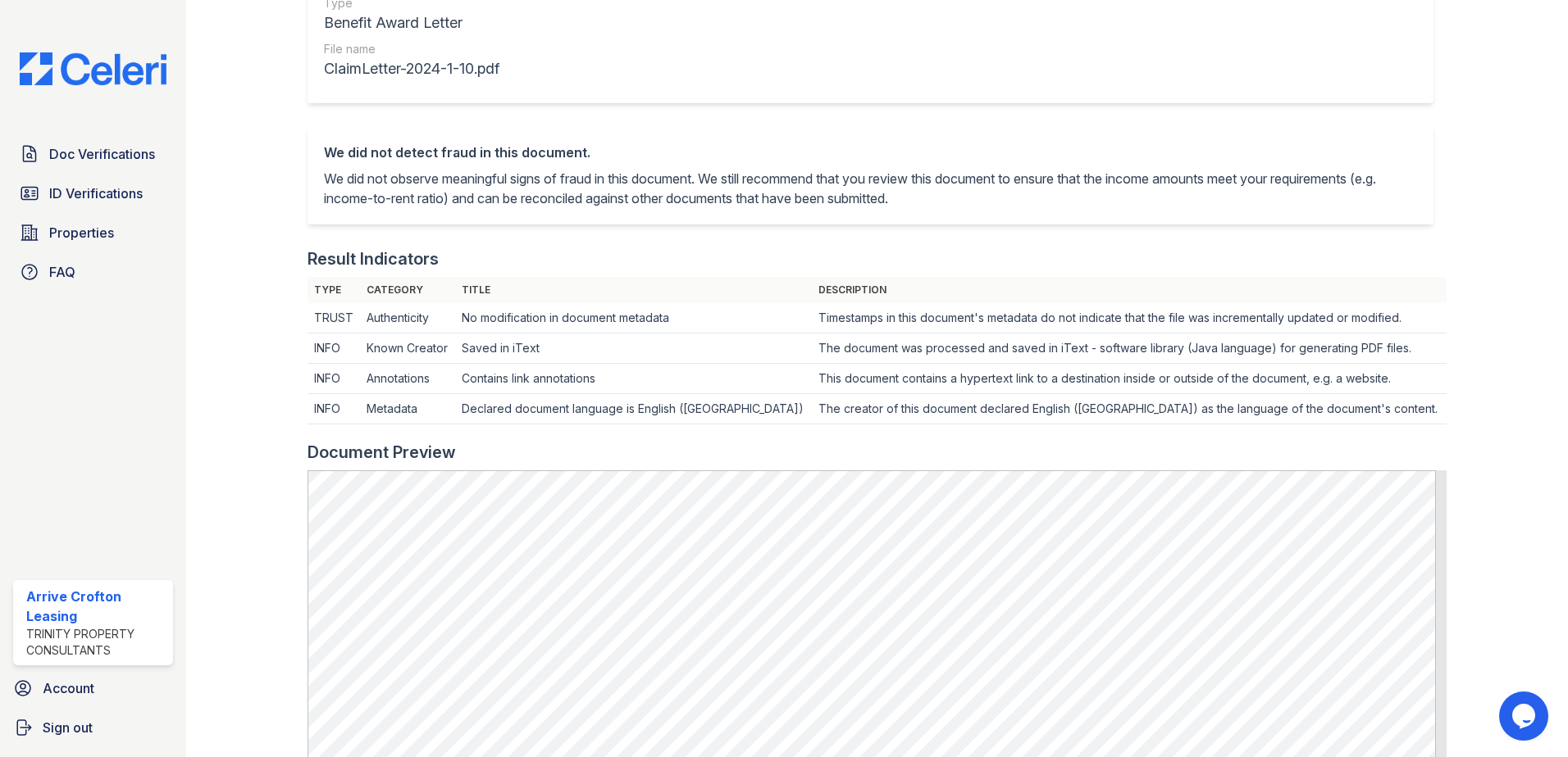
scroll to position [328, 0]
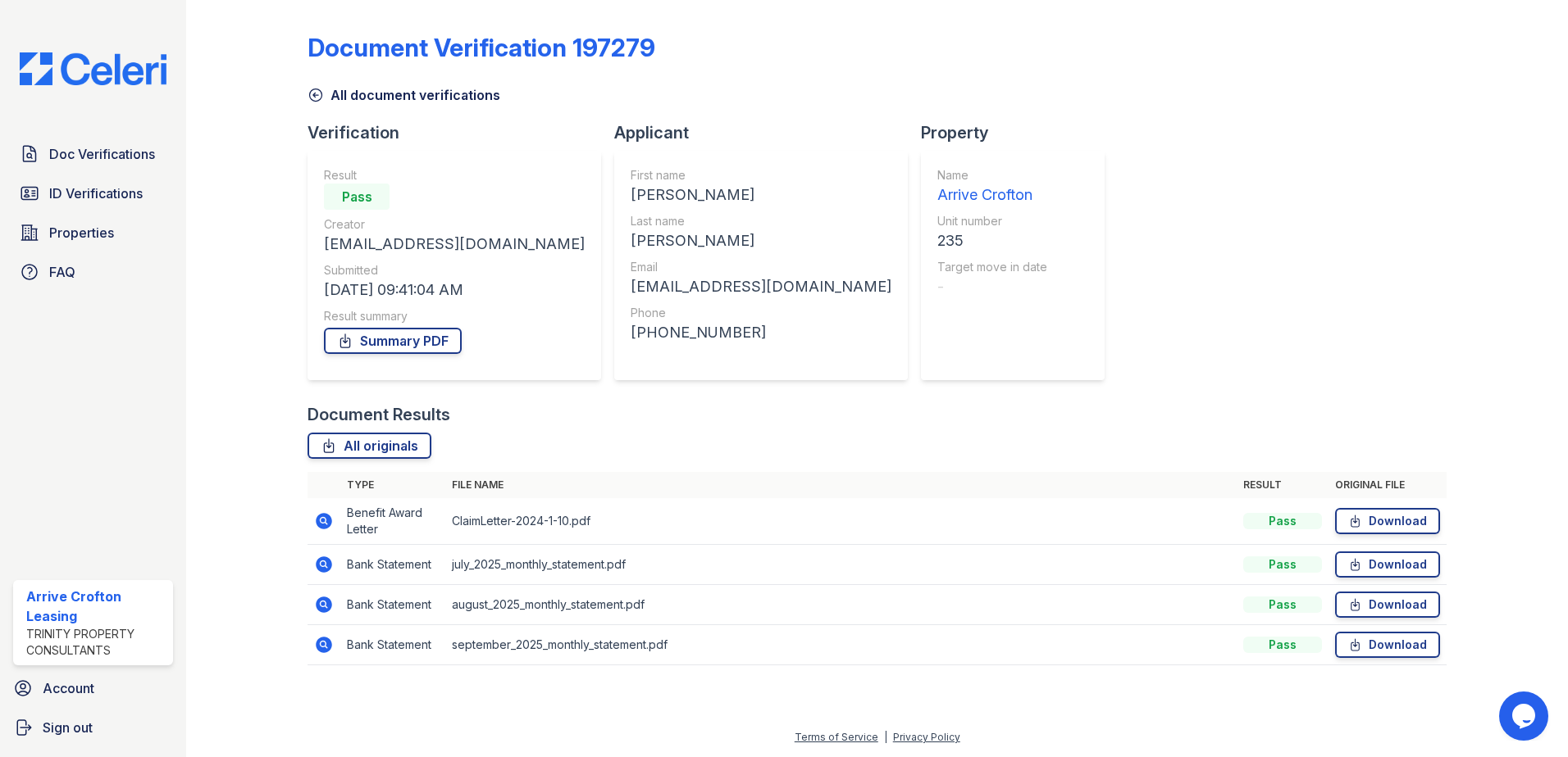
click at [309, 96] on icon at bounding box center [316, 95] width 17 height 17
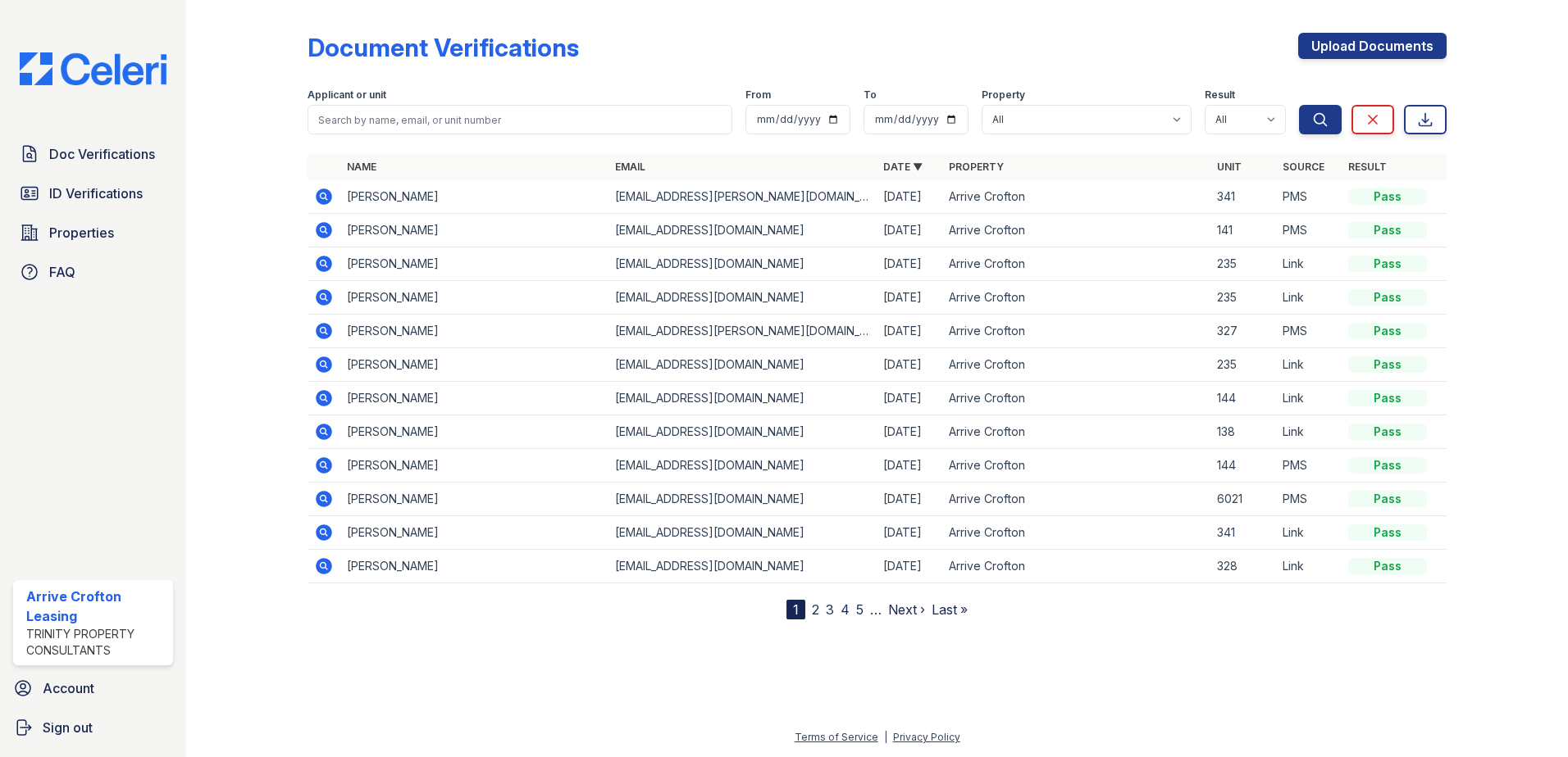
click at [324, 363] on icon at bounding box center [323, 363] width 4 height 4
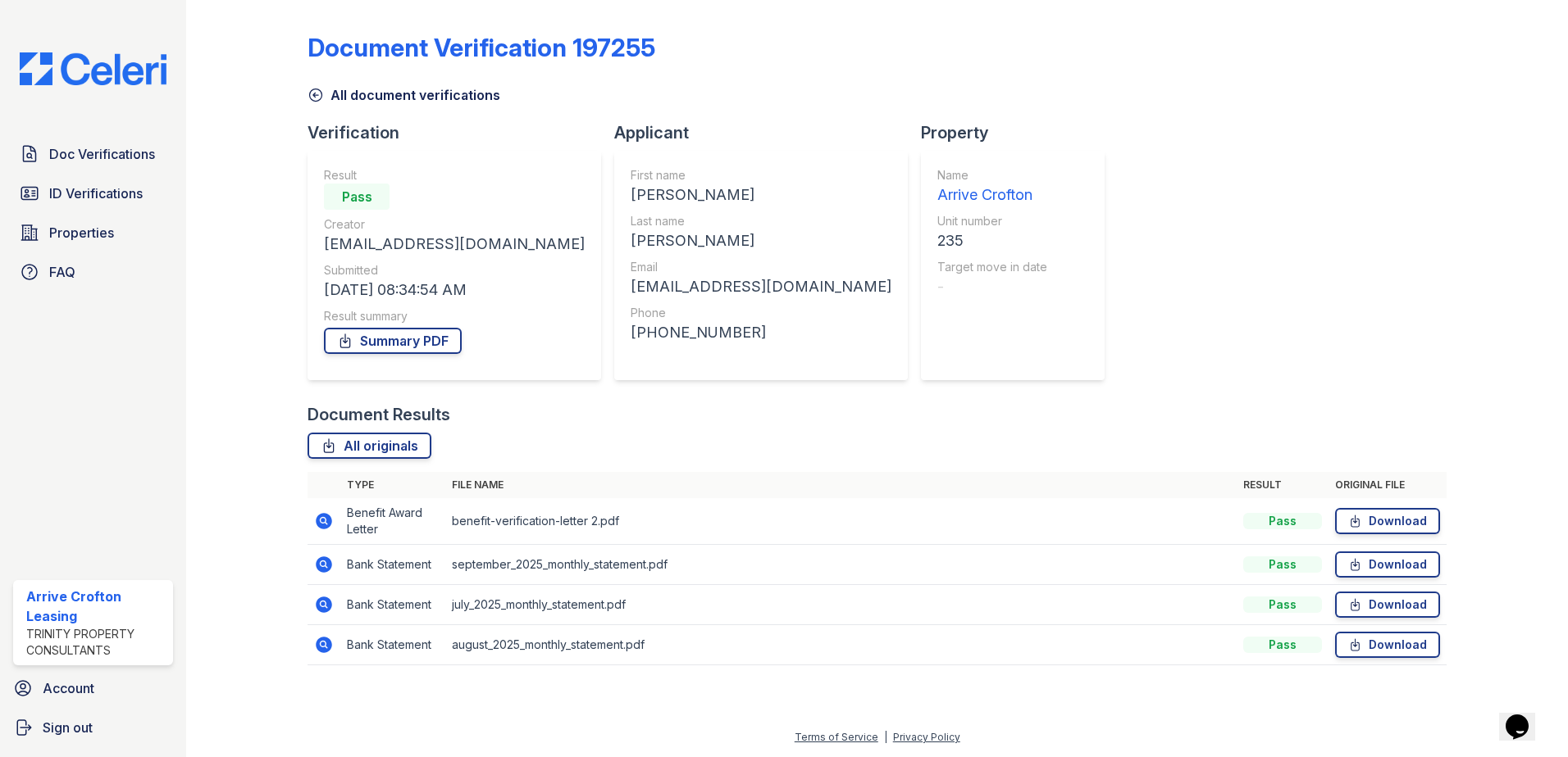
click at [322, 522] on icon at bounding box center [324, 522] width 20 height 20
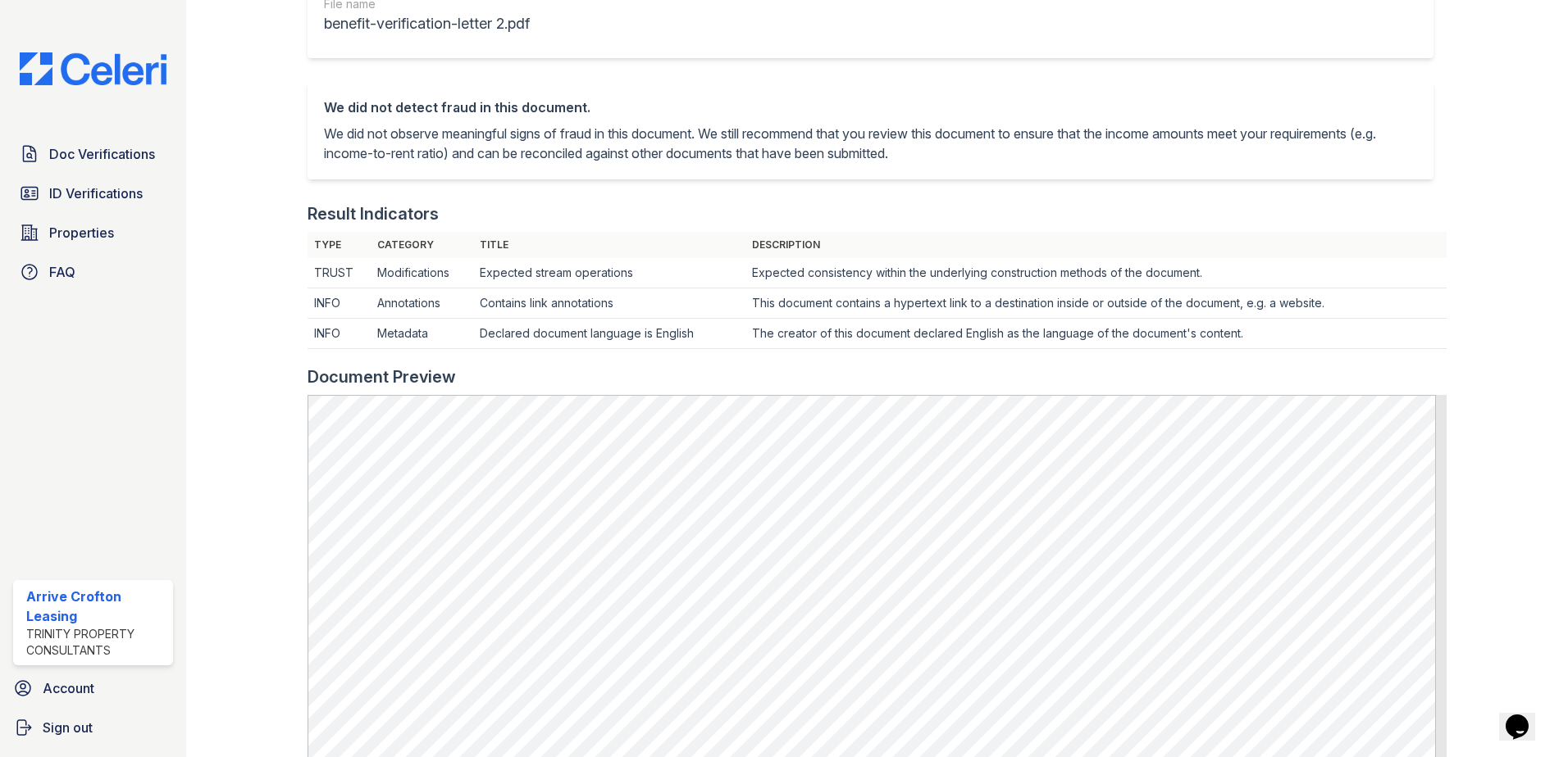
scroll to position [328, 0]
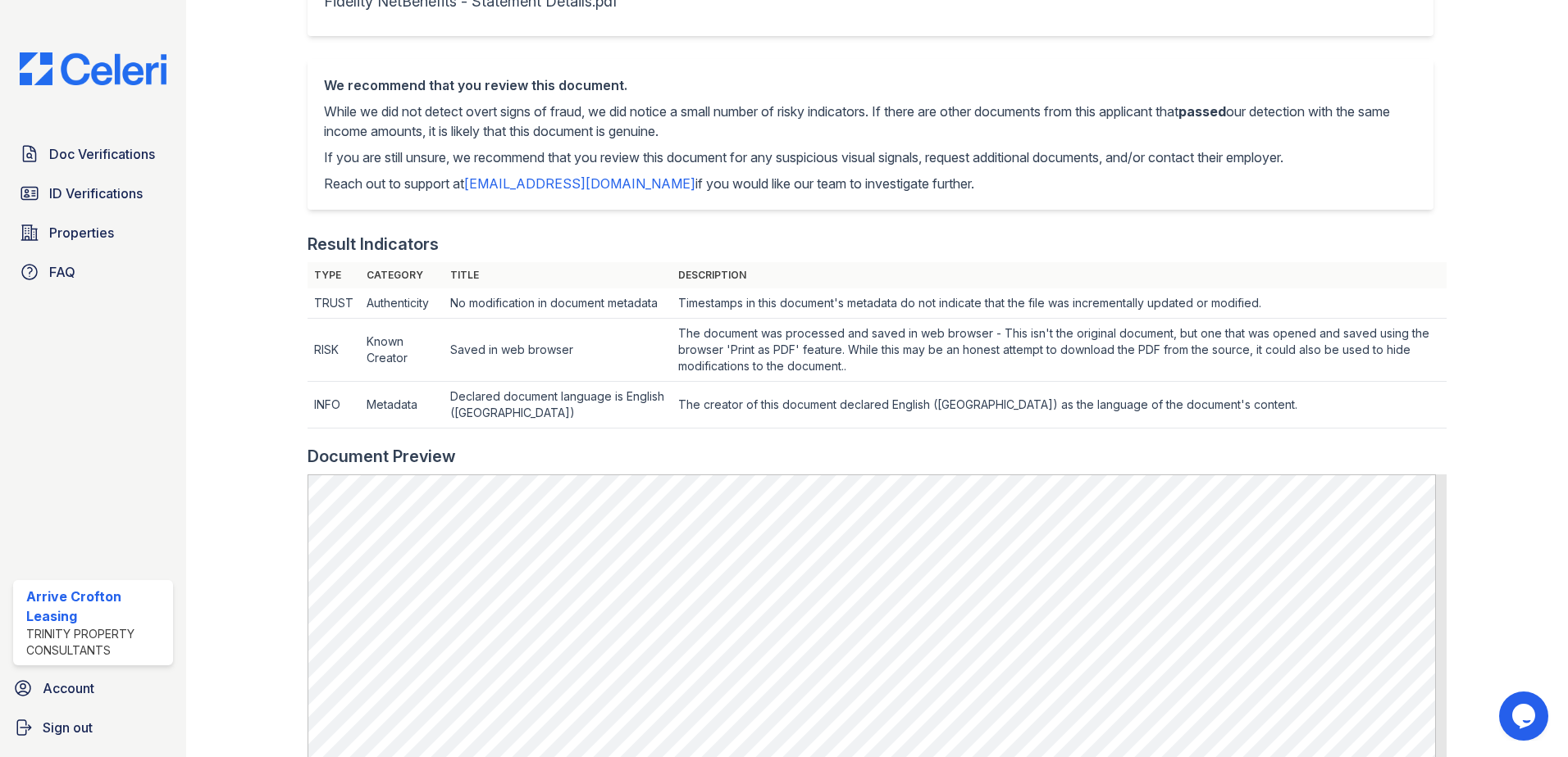
scroll to position [246, 0]
